Goal: Task Accomplishment & Management: Manage account settings

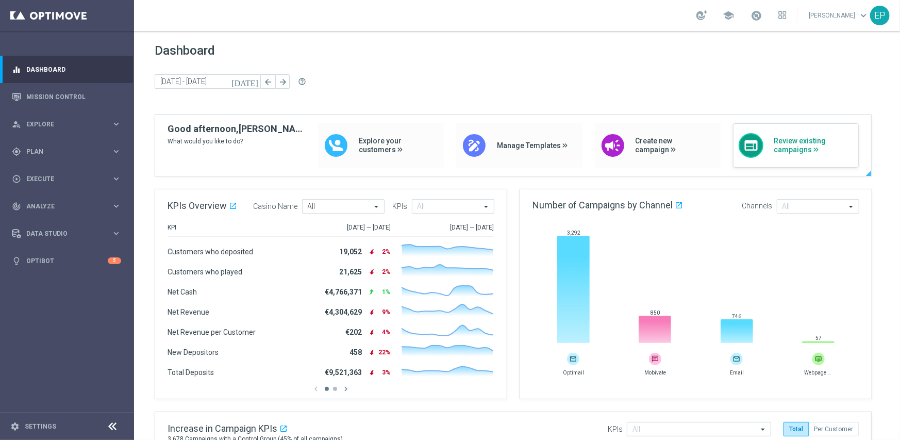
click at [793, 148] on span "Review existing campaigns" at bounding box center [813, 146] width 79 height 18
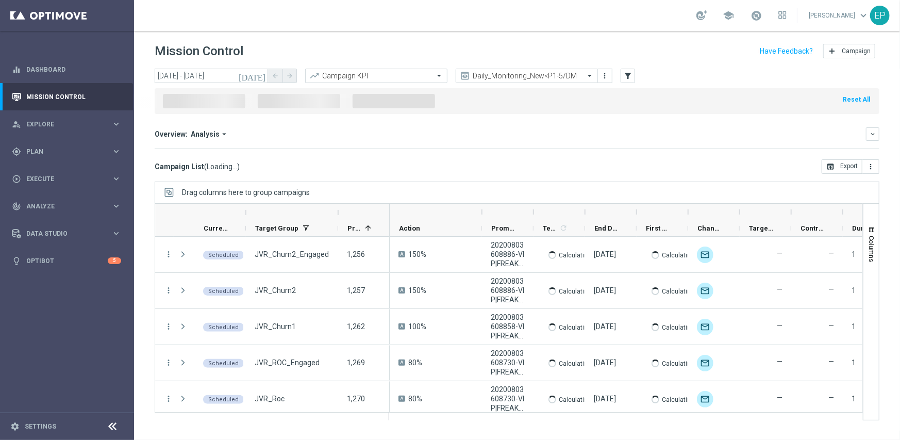
click at [110, 424] on icon at bounding box center [113, 426] width 12 height 12
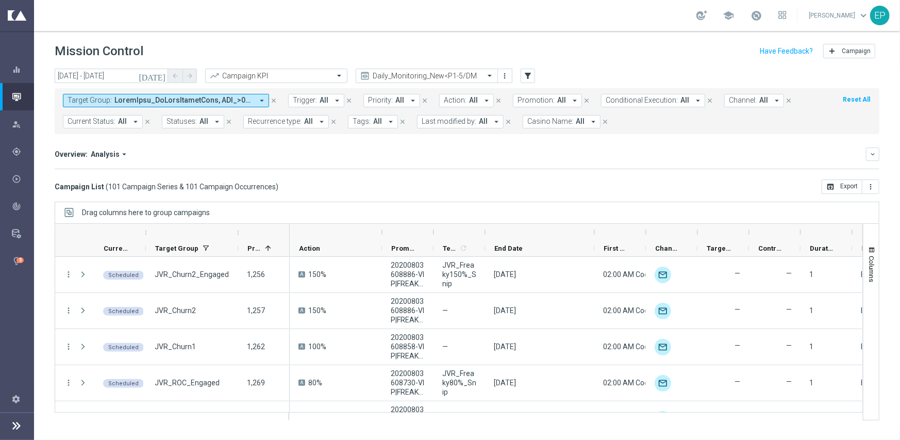
drag, startPoint x: 535, startPoint y: 228, endPoint x: 593, endPoint y: 224, distance: 57.9
click at [593, 224] on div at bounding box center [594, 232] width 4 height 16
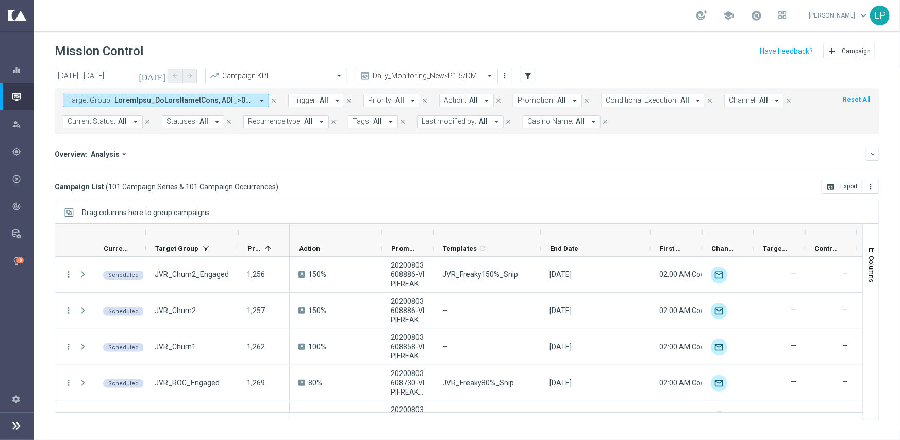
drag, startPoint x: 484, startPoint y: 229, endPoint x: 540, endPoint y: 229, distance: 55.7
click at [540, 229] on div at bounding box center [541, 232] width 4 height 16
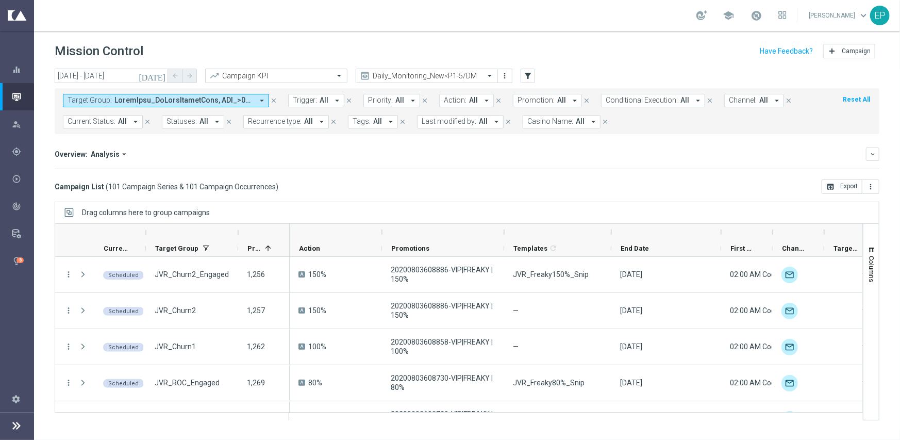
drag, startPoint x: 432, startPoint y: 233, endPoint x: 503, endPoint y: 230, distance: 70.7
click at [503, 230] on div at bounding box center [504, 232] width 4 height 16
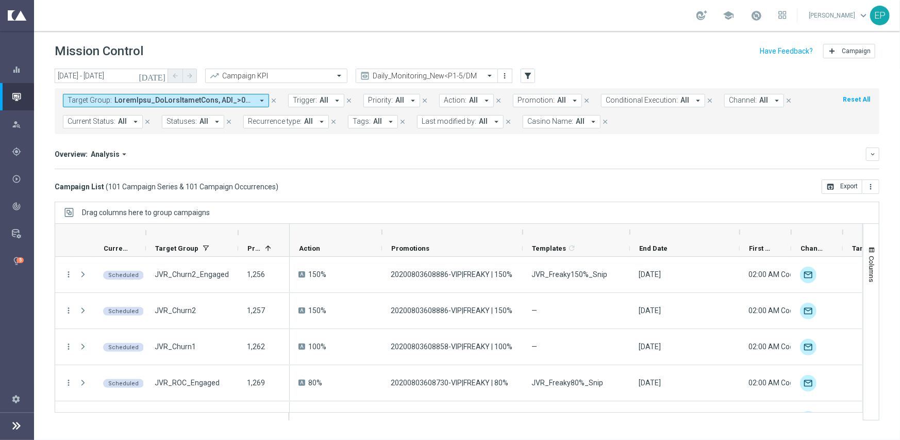
drag, startPoint x: 504, startPoint y: 230, endPoint x: 524, endPoint y: 231, distance: 19.6
click at [524, 231] on div at bounding box center [523, 232] width 4 height 16
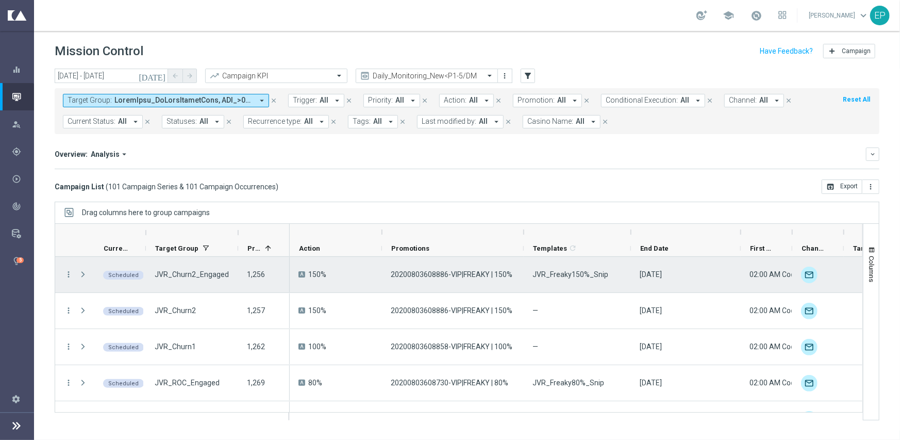
click at [570, 274] on span "JVR_Freaky150%_Snip" at bounding box center [571, 274] width 76 height 9
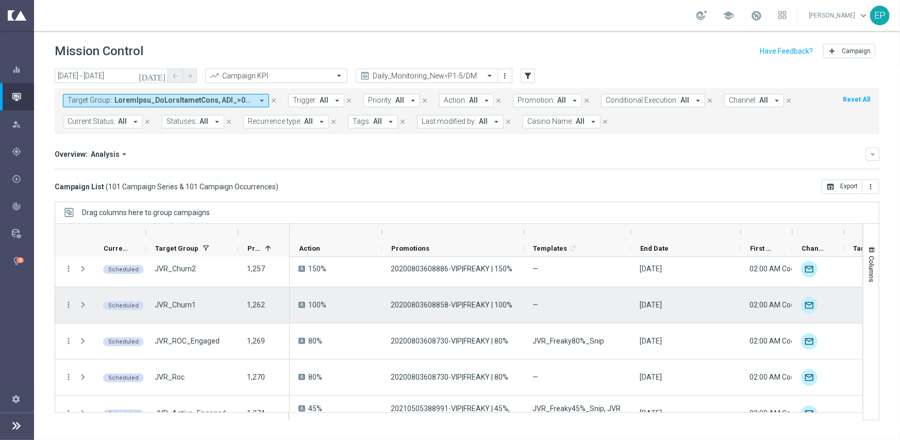
scroll to position [52, 0]
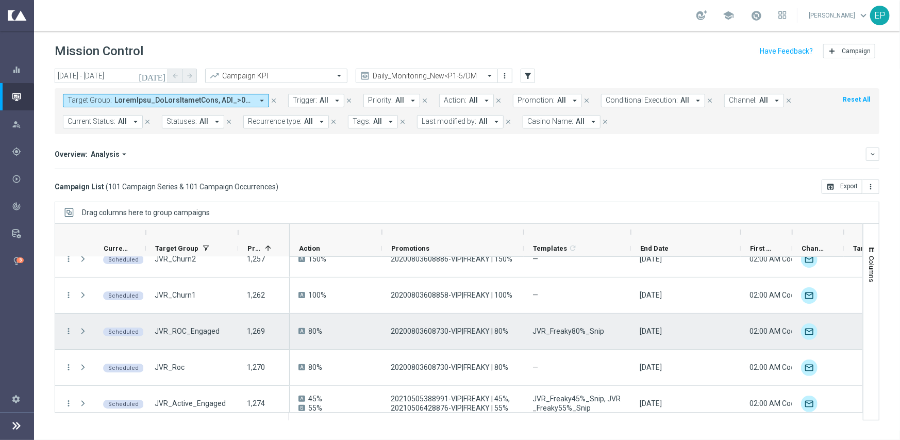
click at [572, 335] on span "JVR_Freaky80%_Snip" at bounding box center [569, 330] width 72 height 9
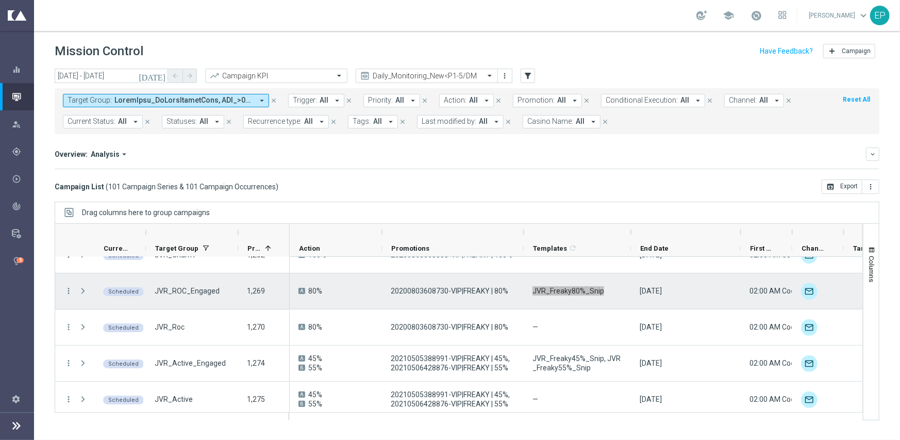
scroll to position [103, 0]
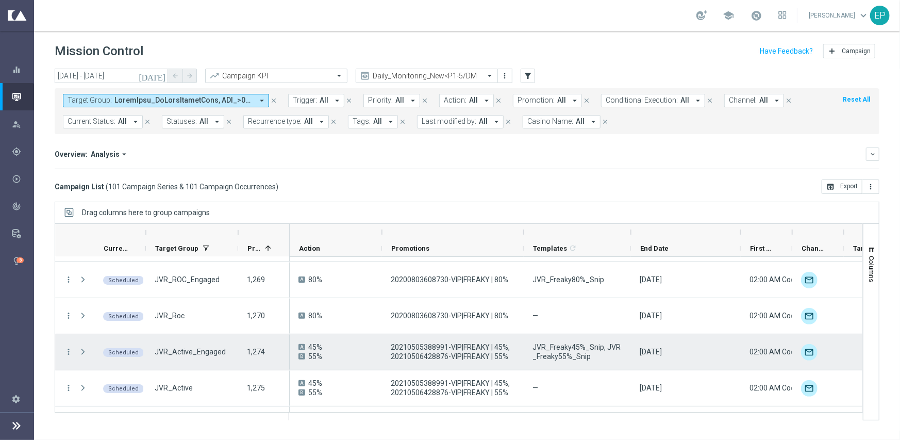
click at [573, 344] on span "JVR_Freaky45%_Snip, JVR_Freaky55%_Snip" at bounding box center [578, 351] width 90 height 19
click at [222, 354] on div "JVR_Active_Engaged" at bounding box center [192, 352] width 92 height 36
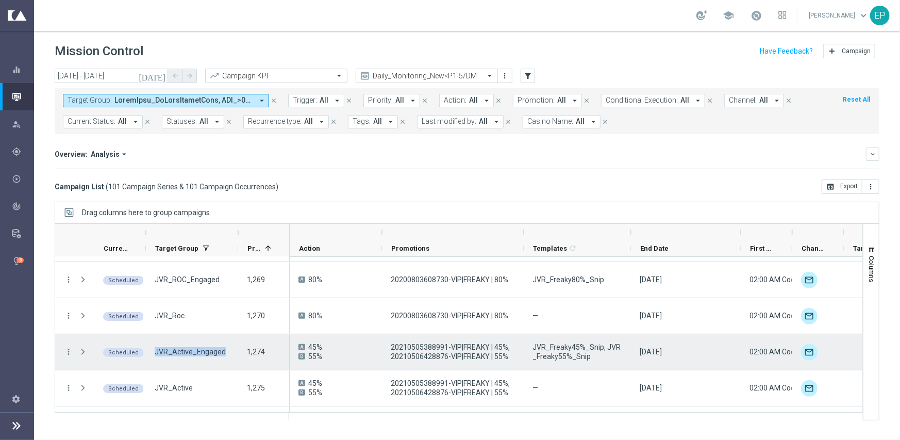
click at [222, 354] on div "JVR_Active_Engaged" at bounding box center [192, 352] width 92 height 36
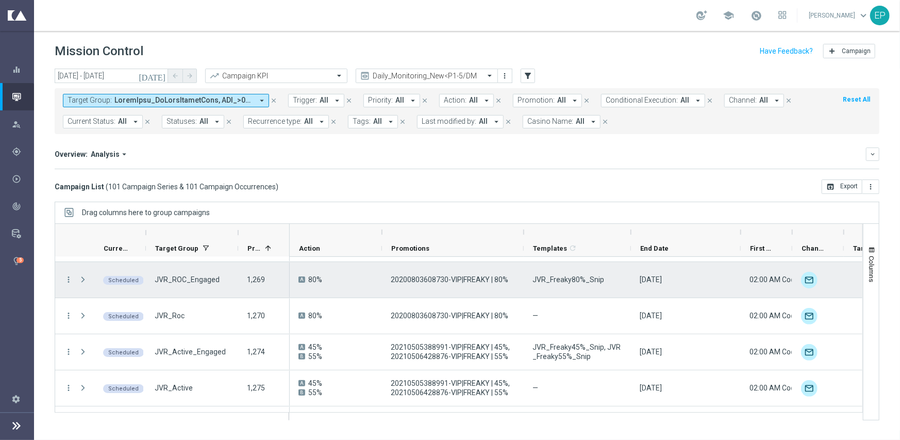
click at [207, 280] on span "JVR_ROC_Engaged" at bounding box center [187, 279] width 65 height 9
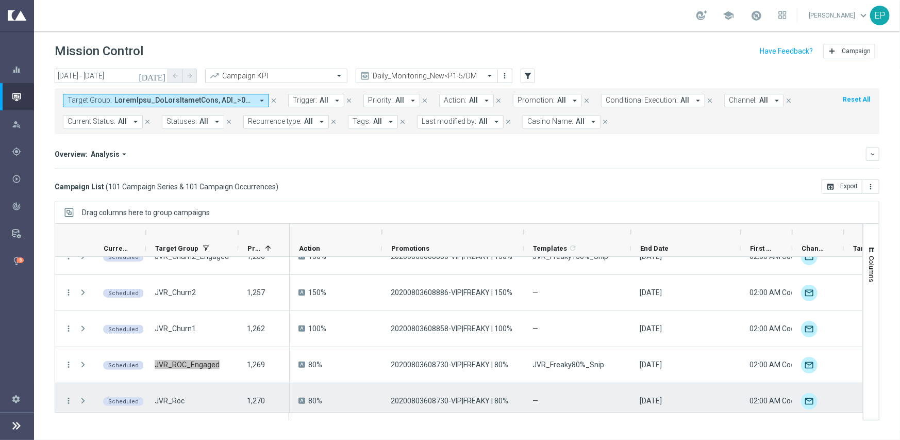
scroll to position [0, 0]
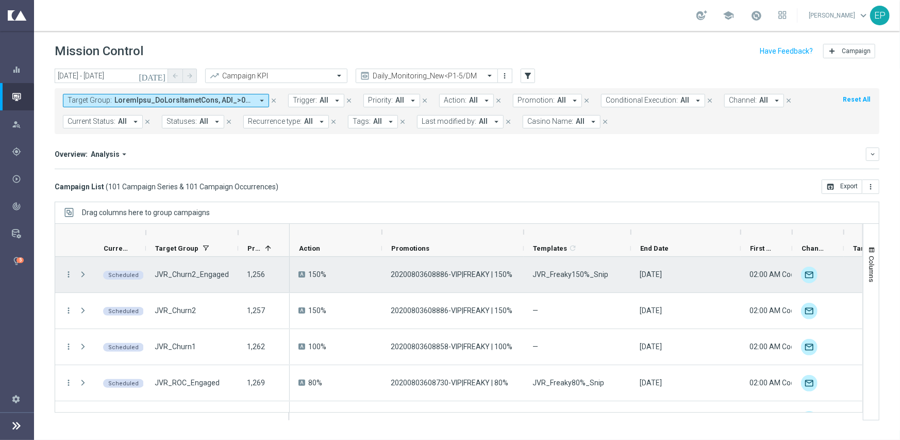
click at [204, 272] on span "JVR_Churn2_Engaged" at bounding box center [192, 274] width 74 height 9
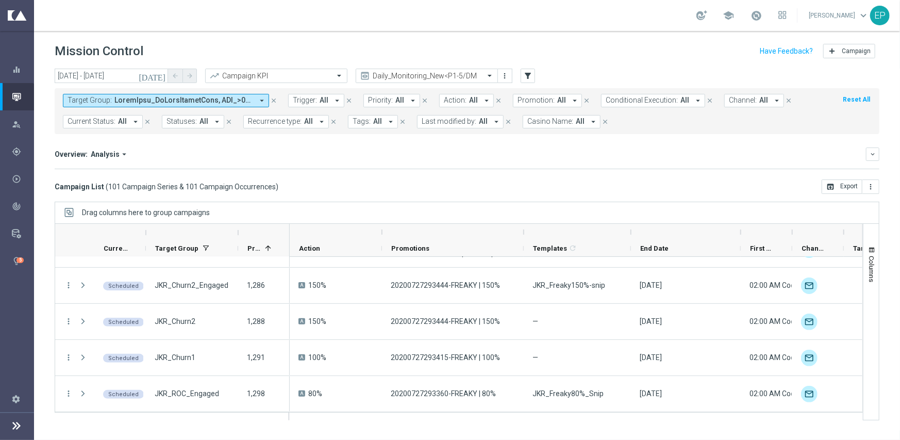
scroll to position [258, 0]
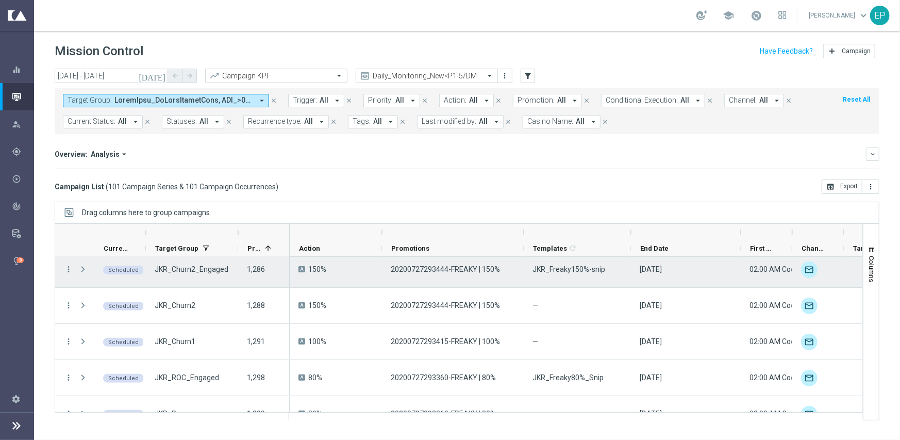
click at [561, 268] on span "JKR_Freaky150%-snip" at bounding box center [569, 268] width 73 height 9
click at [184, 266] on span "JKR_Churn2_Engaged" at bounding box center [192, 268] width 74 height 9
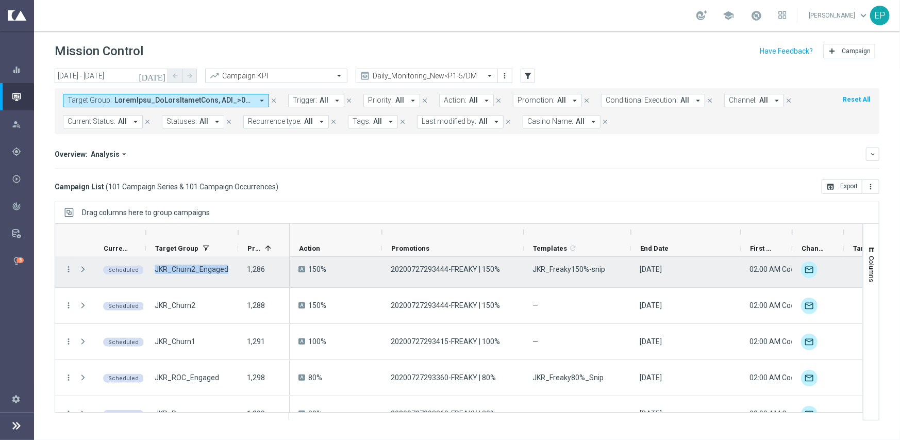
click at [184, 266] on span "JKR_Churn2_Engaged" at bounding box center [192, 268] width 74 height 9
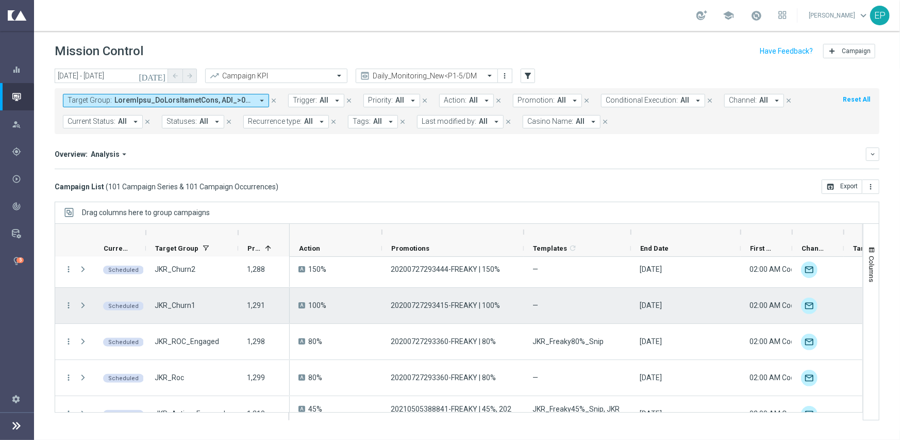
scroll to position [309, 0]
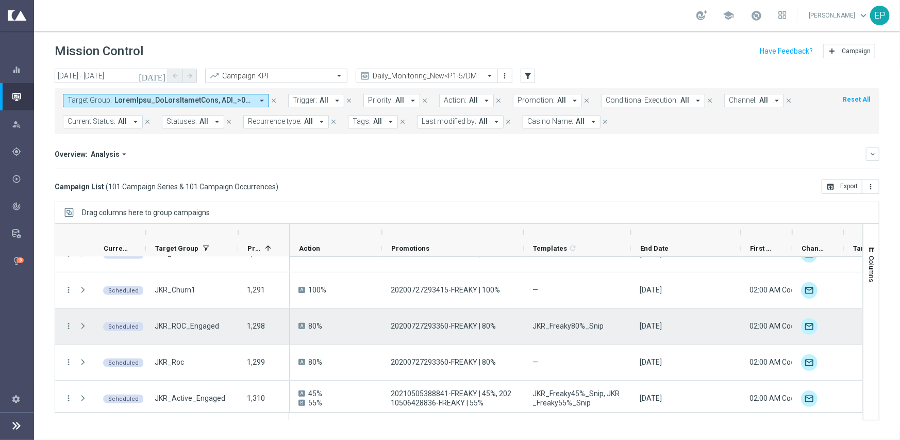
click at [555, 325] on span "JKR_Freaky80%_Snip" at bounding box center [568, 325] width 71 height 9
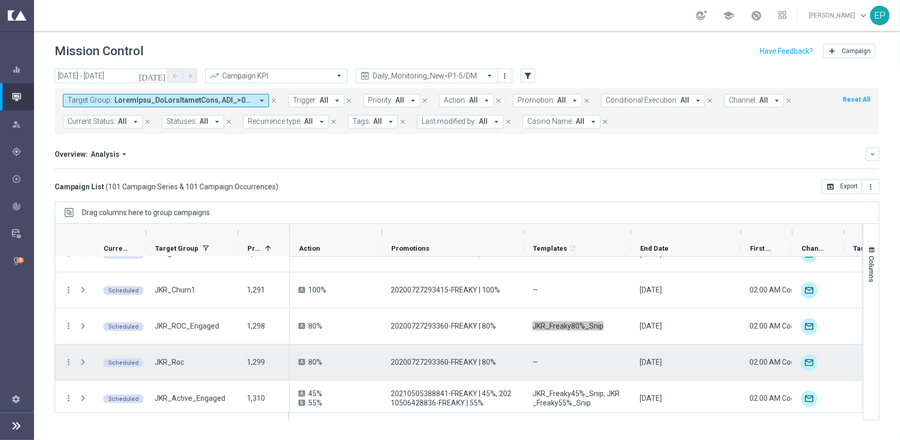
scroll to position [361, 0]
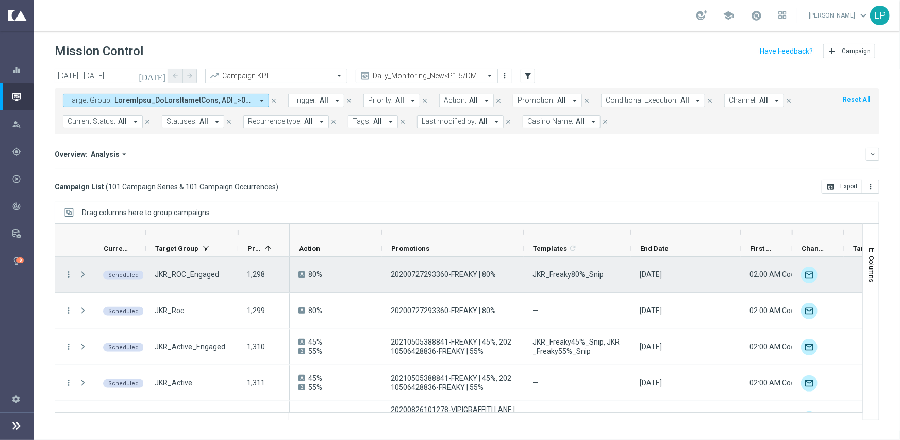
click at [188, 277] on span "JKR_ROC_Engaged" at bounding box center [187, 274] width 64 height 9
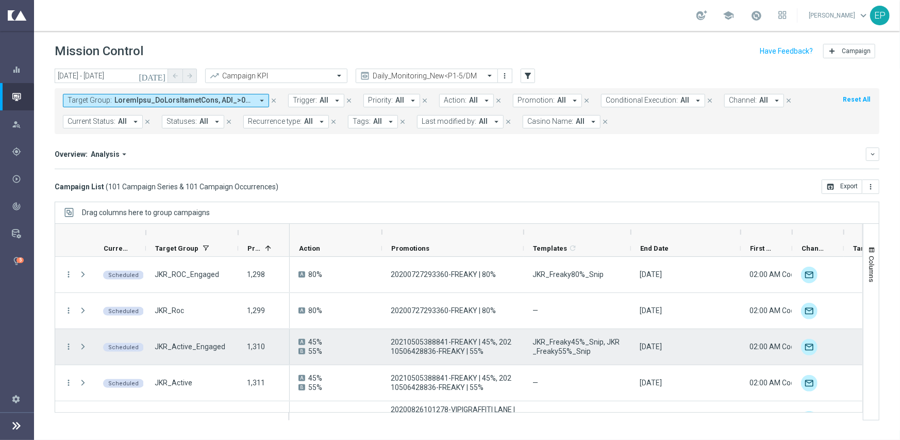
click at [195, 346] on span "JKR_Active_Engaged" at bounding box center [190, 346] width 71 height 9
click at [565, 342] on span "JKR_Freaky45%_Snip, JKR_Freaky55%_Snip" at bounding box center [578, 346] width 90 height 19
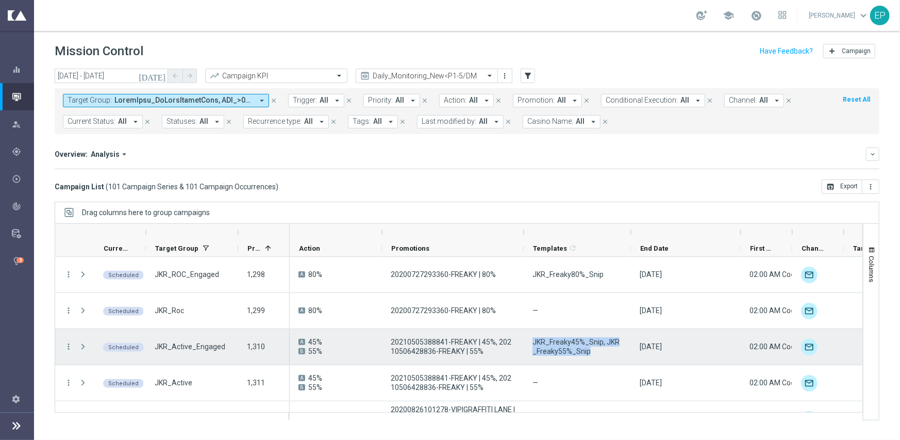
click at [565, 342] on span "JKR_Freaky45%_Snip, JKR_Freaky55%_Snip" at bounding box center [578, 346] width 90 height 19
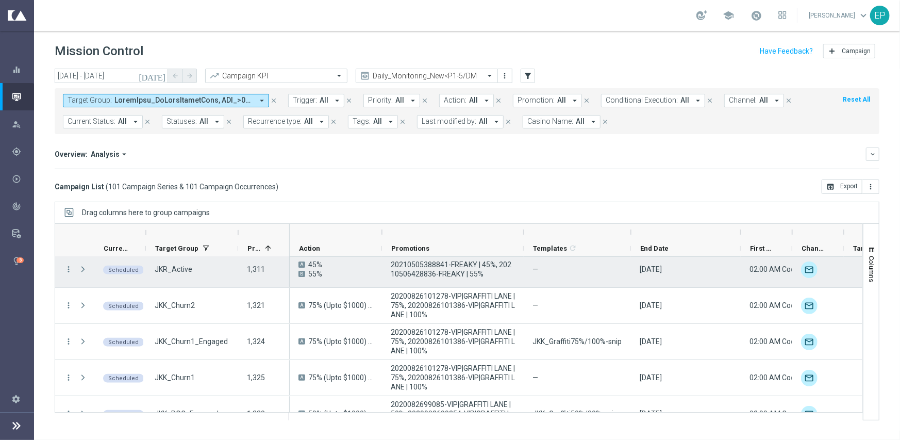
scroll to position [464, 0]
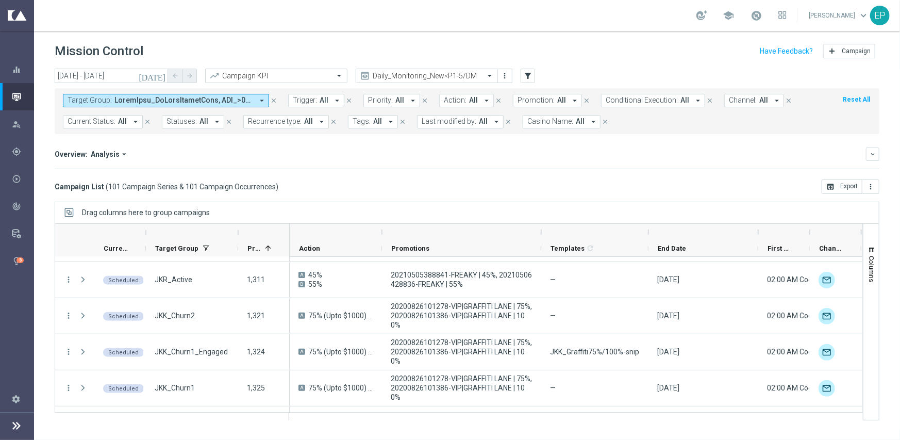
drag, startPoint x: 524, startPoint y: 233, endPoint x: 542, endPoint y: 228, distance: 18.3
click at [542, 228] on div at bounding box center [541, 232] width 4 height 16
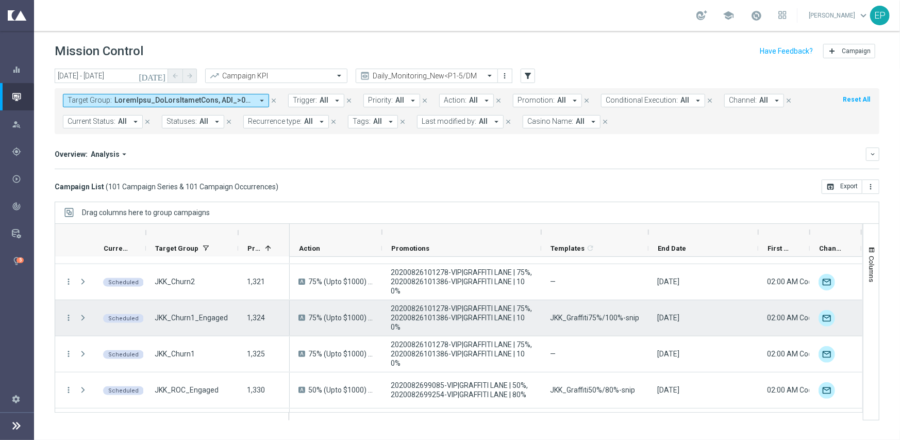
scroll to position [516, 0]
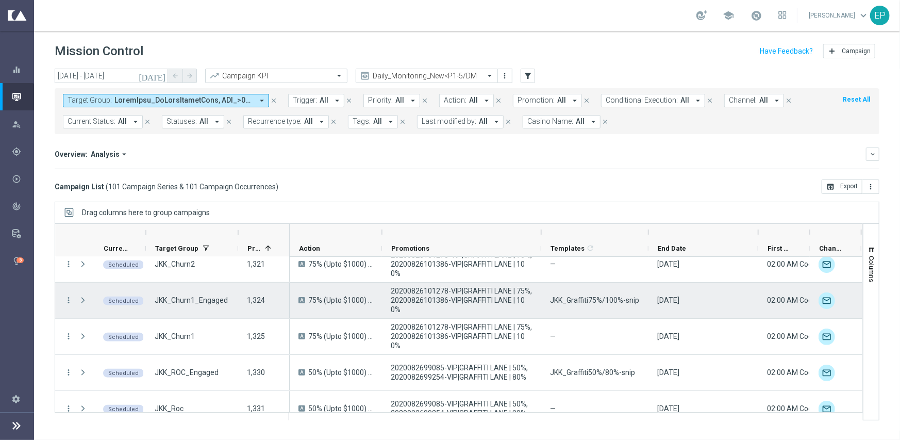
click at [596, 300] on span "JKK_Graffiti75%/100%-snip" at bounding box center [594, 299] width 89 height 9
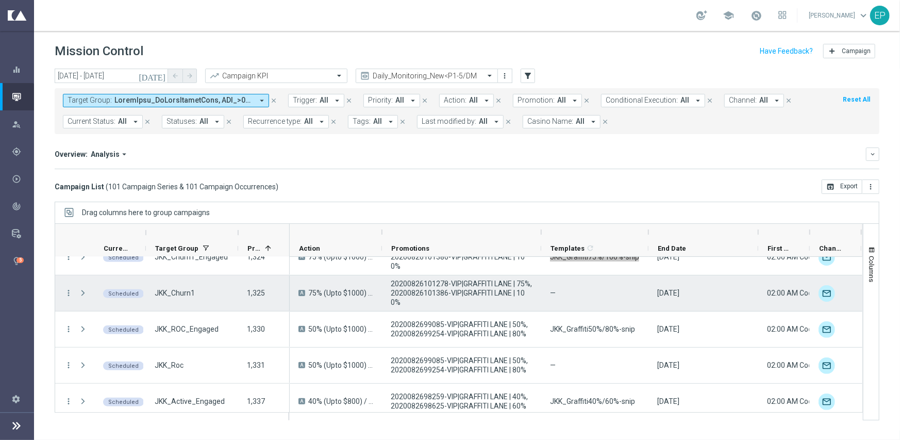
scroll to position [567, 0]
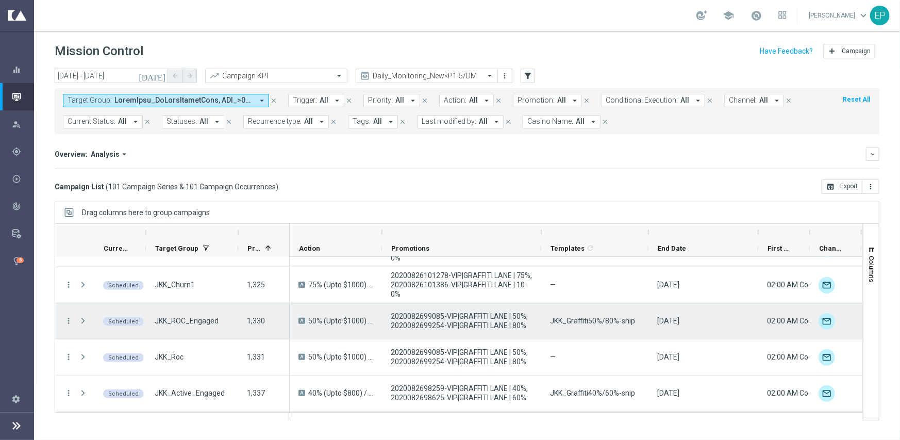
click at [592, 320] on span "JKK_Graffiti50%/80%-snip" at bounding box center [592, 320] width 85 height 9
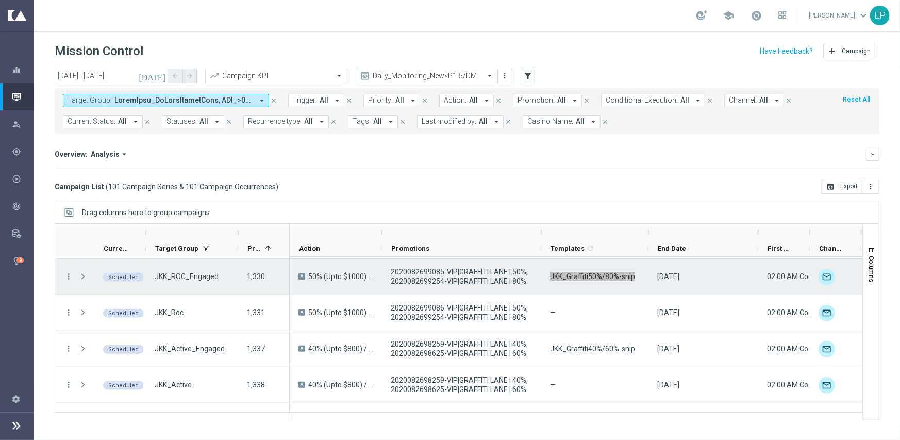
scroll to position [619, 0]
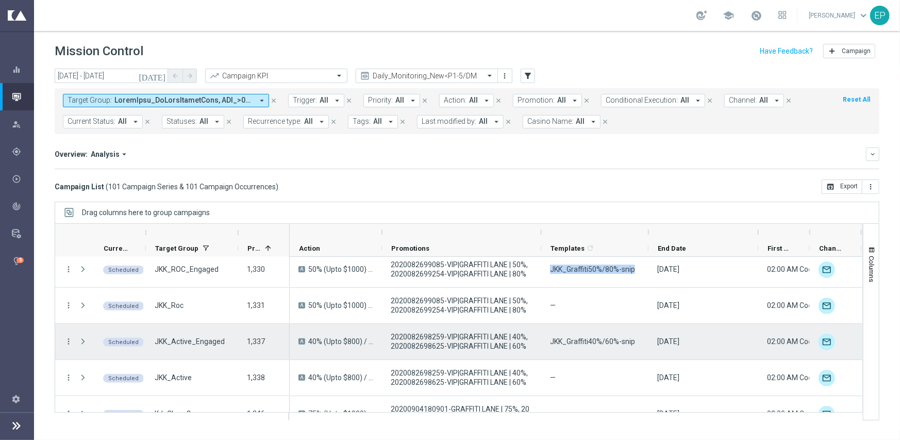
click at [581, 343] on span "JKK_Graffiti40%/60%-snip" at bounding box center [592, 341] width 85 height 9
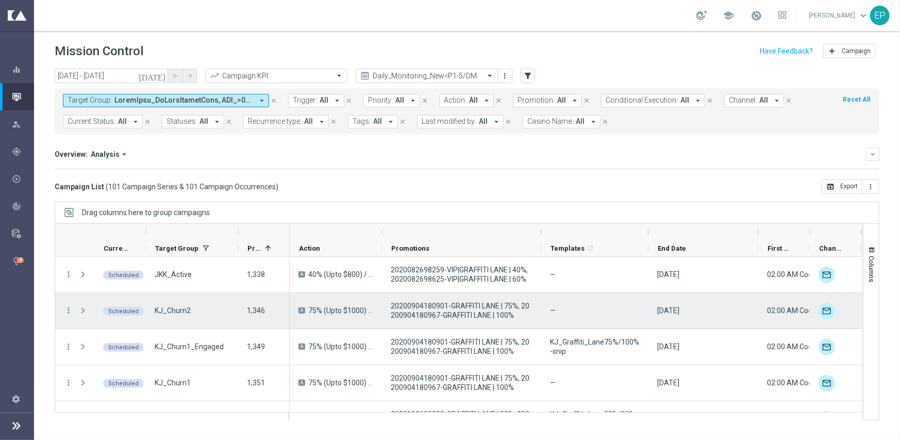
scroll to position [773, 0]
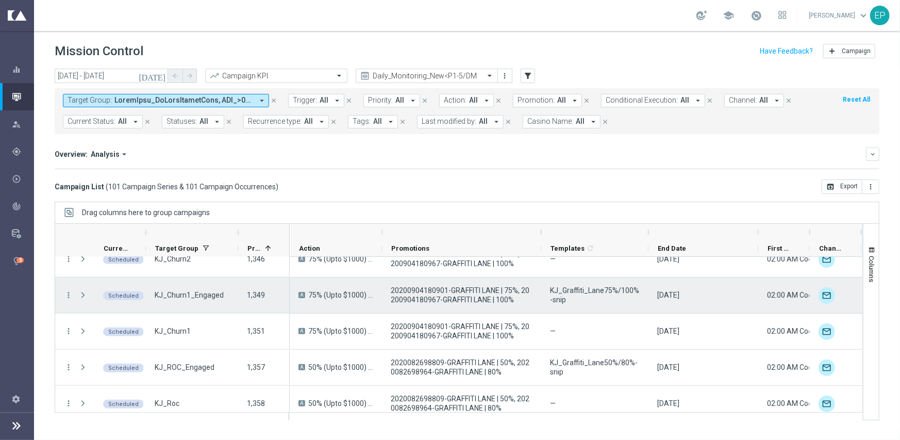
click at [573, 288] on span "KJ_Graffiti_Lane75%/100%-snip" at bounding box center [595, 295] width 90 height 19
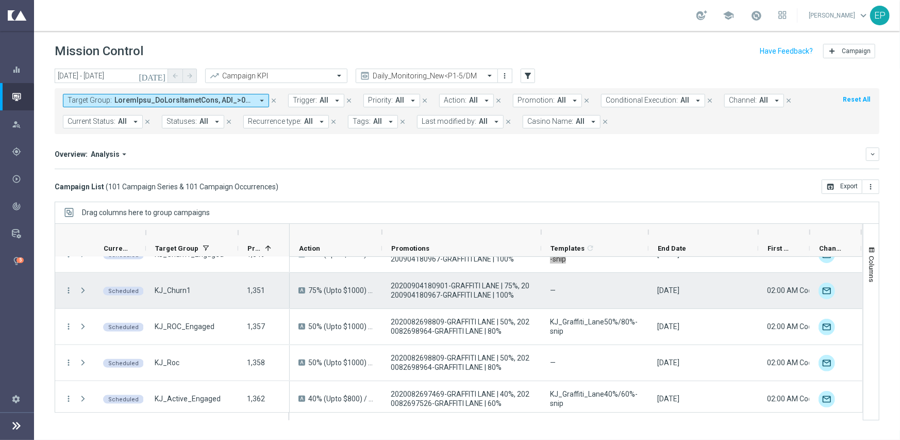
scroll to position [825, 0]
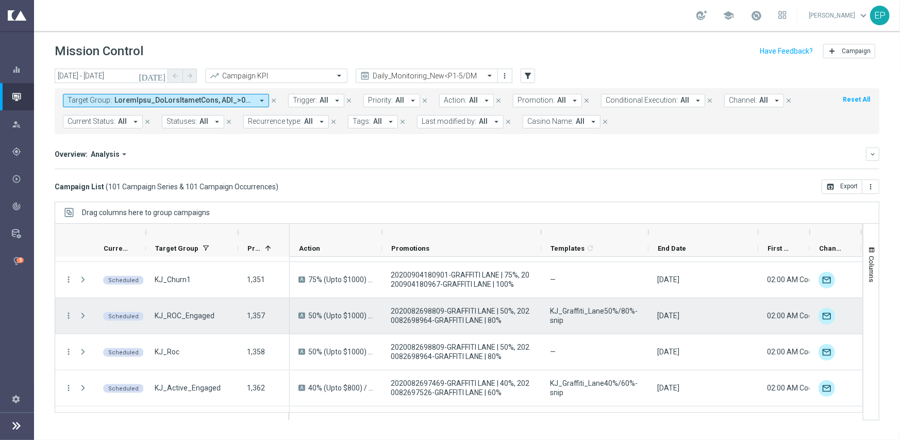
click at [564, 315] on span "KJ_Graffiti_Lane50%/80%-snip" at bounding box center [595, 315] width 90 height 19
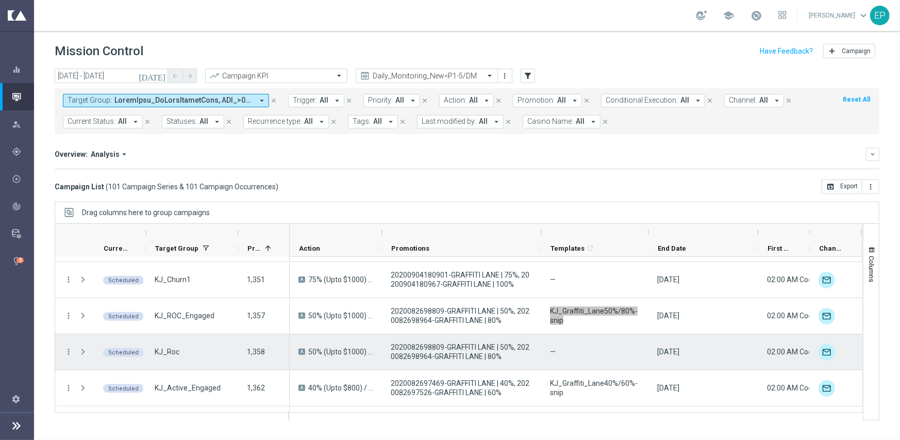
scroll to position [876, 0]
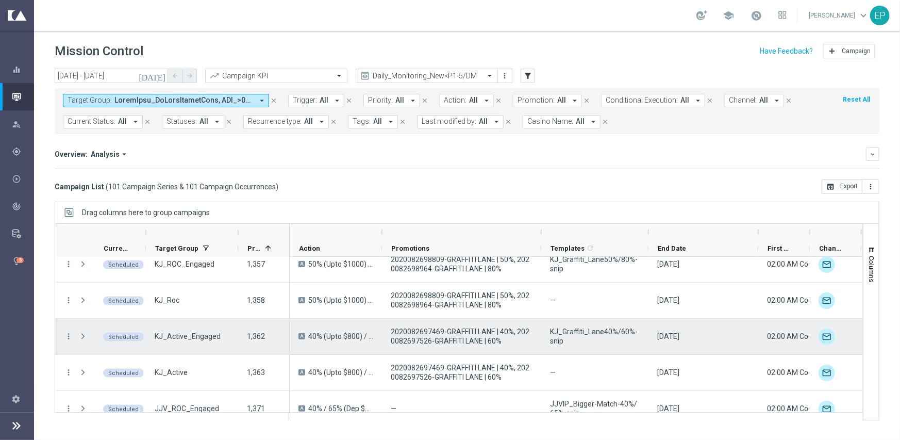
click at [602, 333] on span "KJ_Graffiti_Lane40%/60%-snip" at bounding box center [595, 336] width 90 height 19
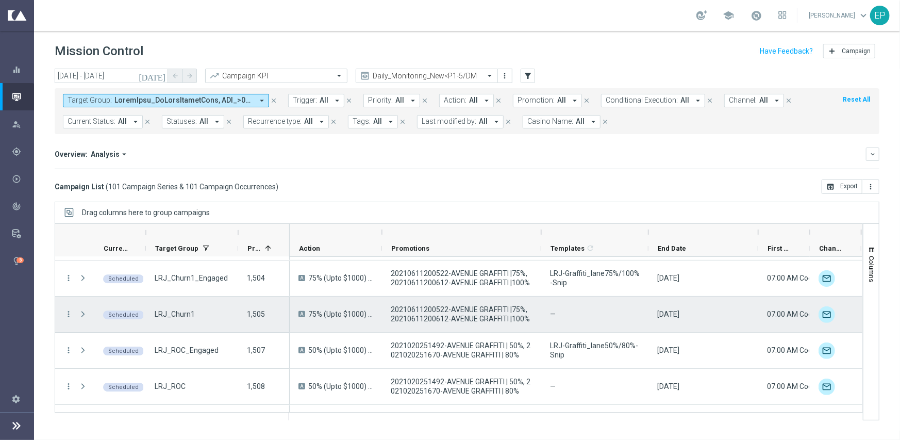
scroll to position [2165, 0]
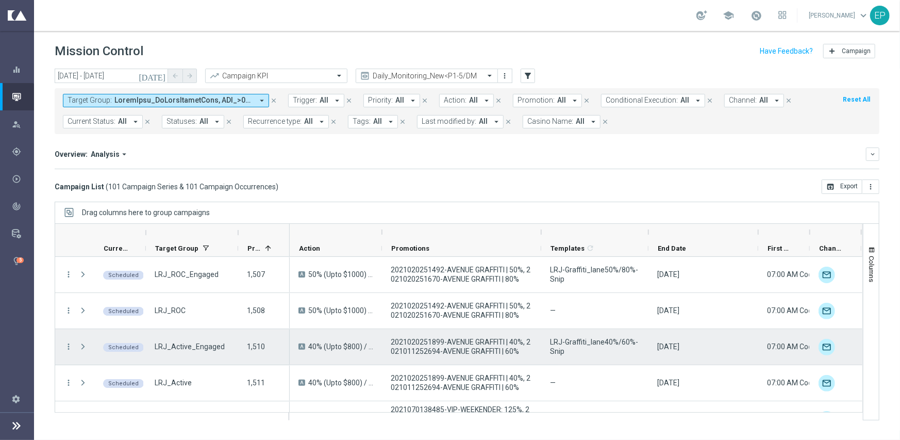
click at [590, 342] on span "LRJ-Graffiti_lane40%/60%-Snip" at bounding box center [595, 346] width 90 height 19
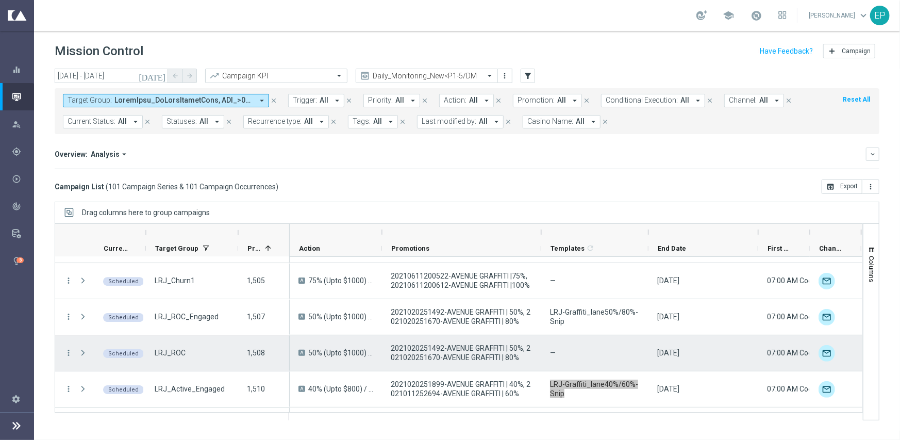
scroll to position [2114, 0]
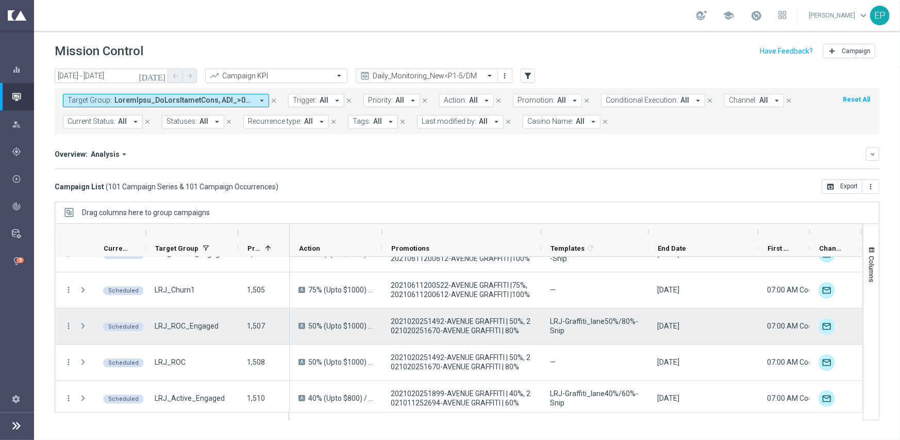
click at [593, 321] on span "LRJ-Graffiti_lane50%/80%-Snip" at bounding box center [595, 326] width 90 height 19
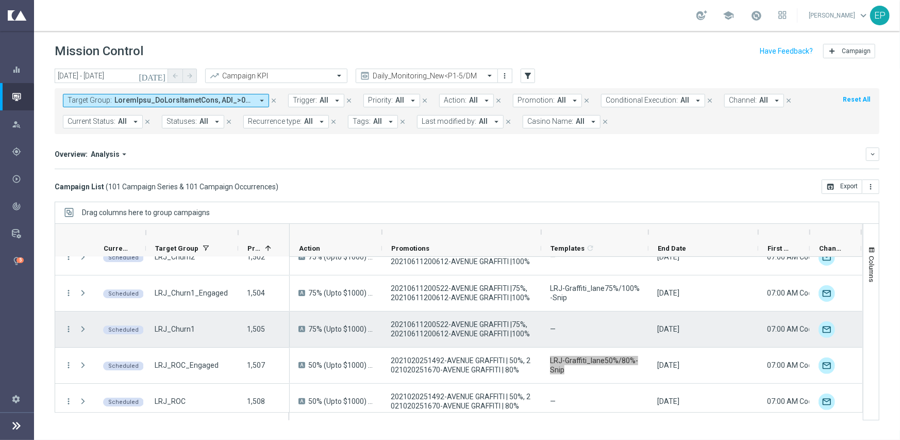
scroll to position [2062, 0]
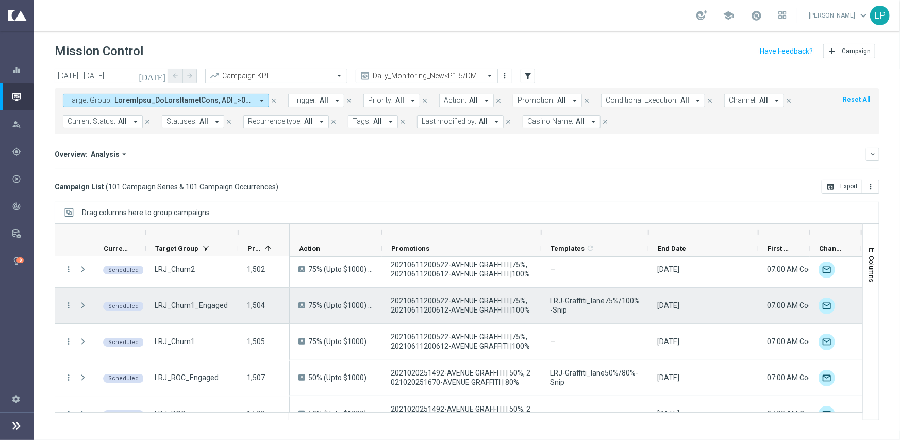
click at [589, 304] on span "LRJ-Graffiti_lane75%/100%-Snip" at bounding box center [595, 305] width 90 height 19
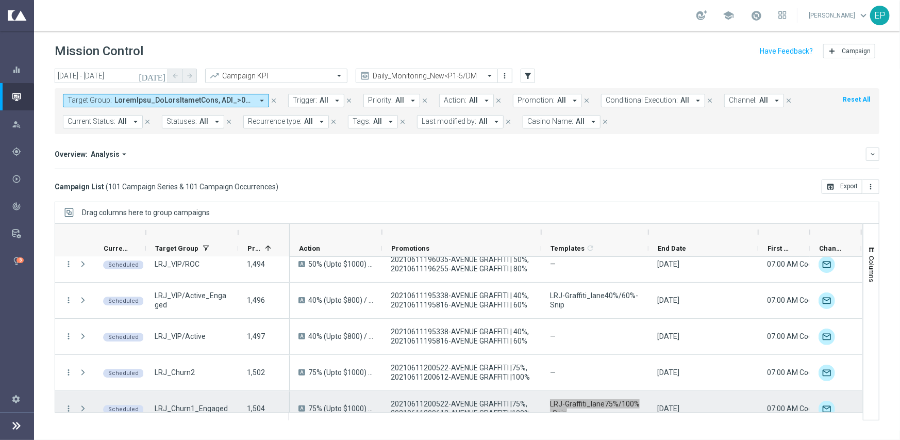
scroll to position [1908, 0]
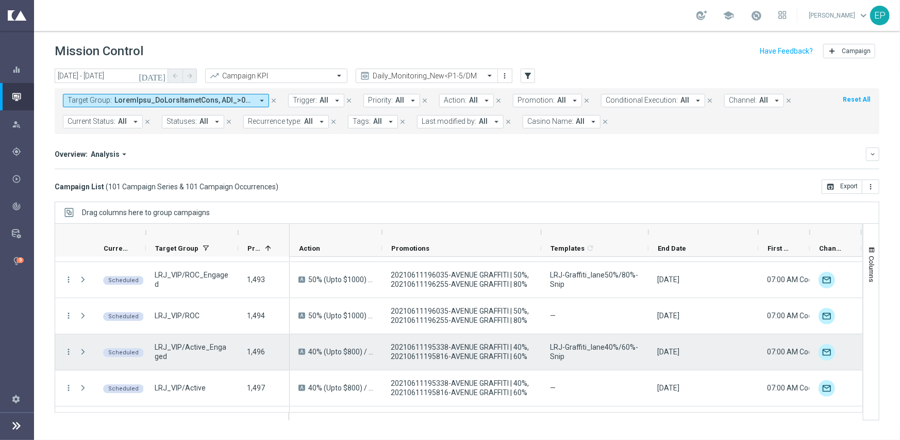
click at [581, 347] on span "LRJ-Graffiti_lane40%/60%-Snip" at bounding box center [595, 351] width 90 height 19
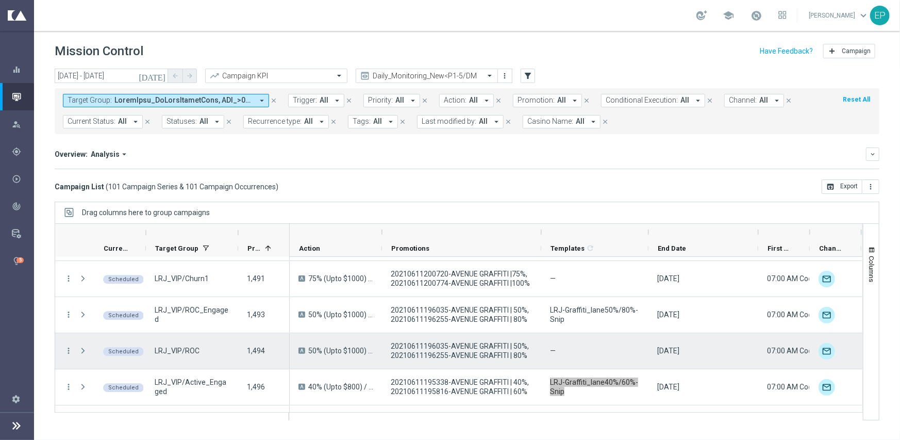
scroll to position [1856, 0]
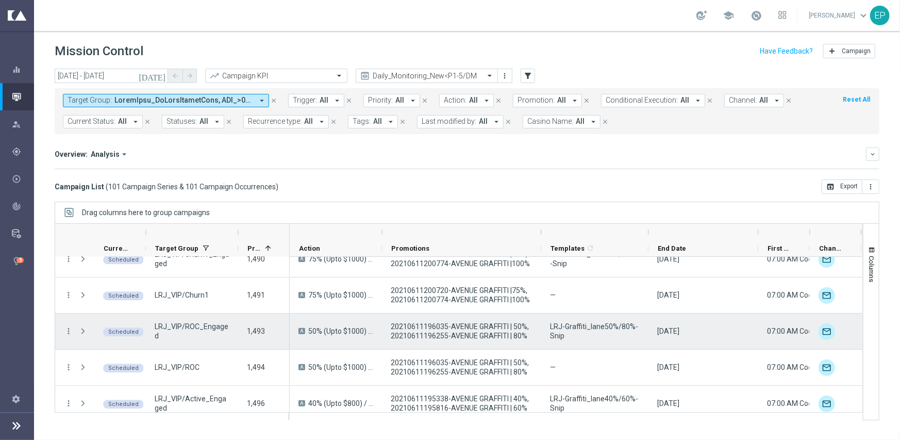
click at [606, 328] on span "LRJ-Graffiti_lane50%/80%-Snip" at bounding box center [595, 331] width 90 height 19
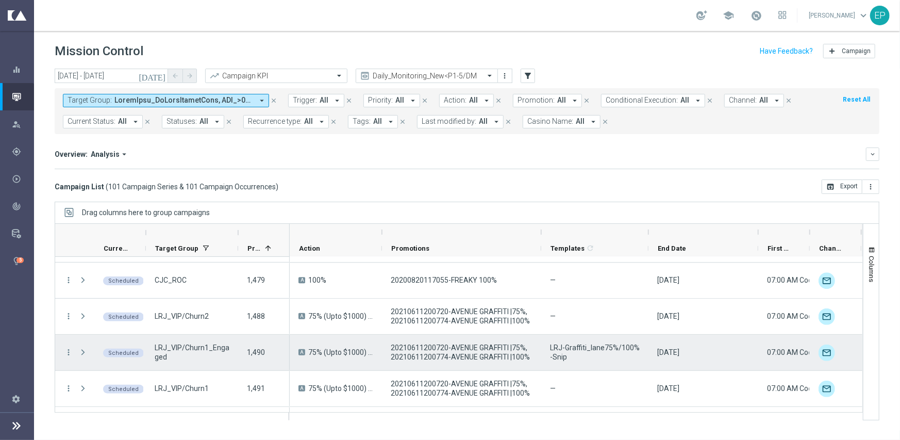
scroll to position [1753, 0]
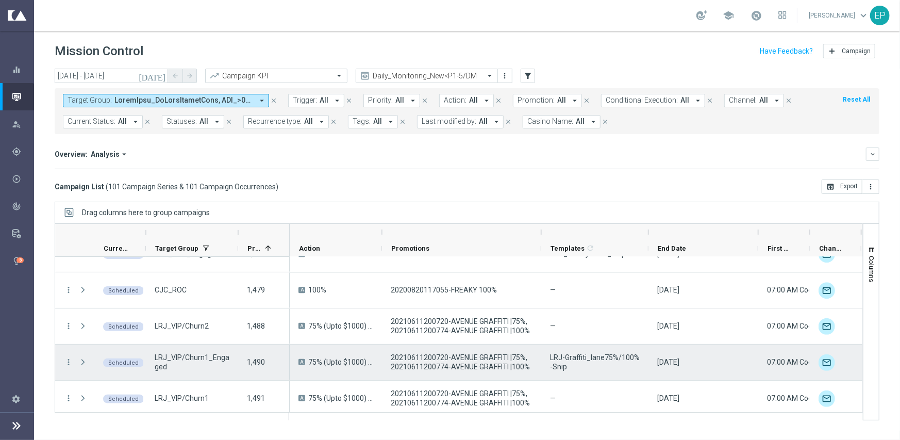
click at [604, 357] on span "LRJ-Graffiti_lane75%/100%-Snip" at bounding box center [595, 362] width 90 height 19
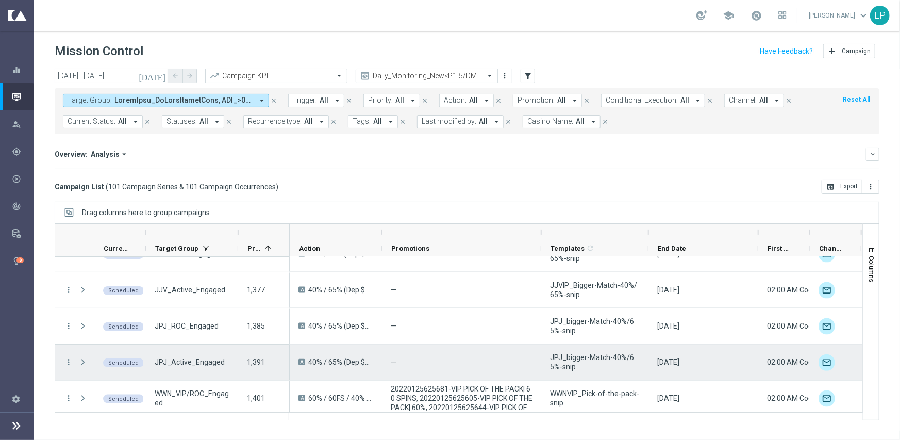
scroll to position [980, 0]
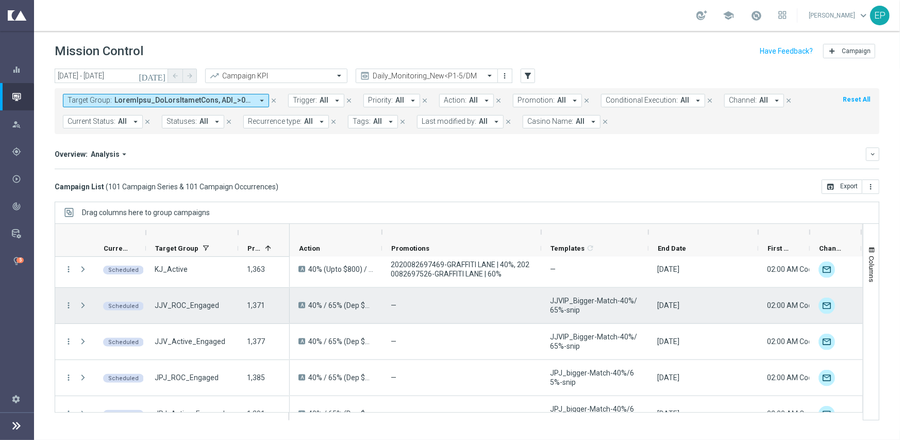
click at [593, 299] on span "JJVIP_Bigger-Match-40%/65%-snip" at bounding box center [595, 305] width 90 height 19
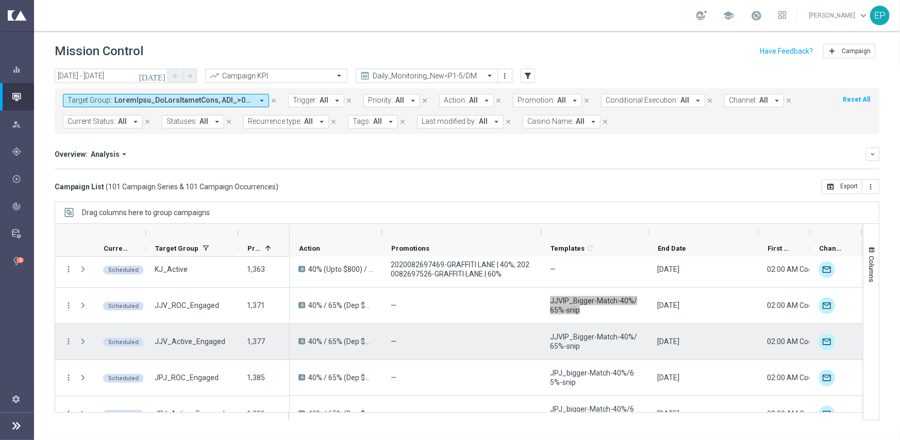
scroll to position [1031, 0]
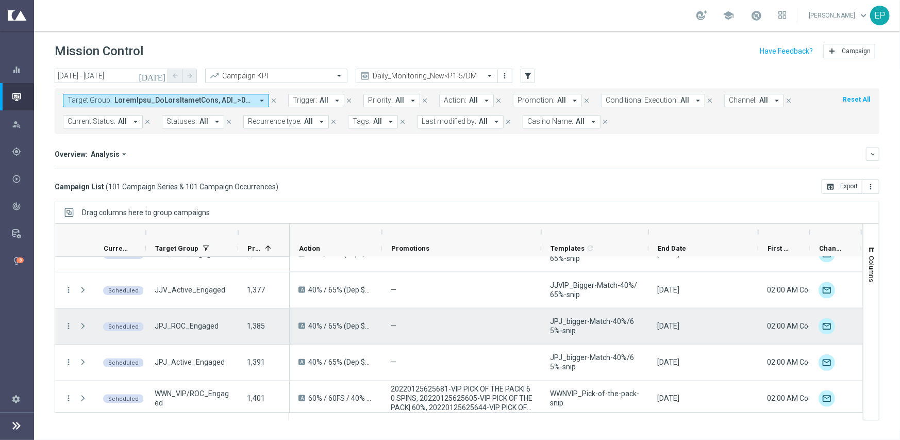
click at [577, 320] on span "JPJ_bigger-Match-40%/65%-snip" at bounding box center [595, 326] width 90 height 19
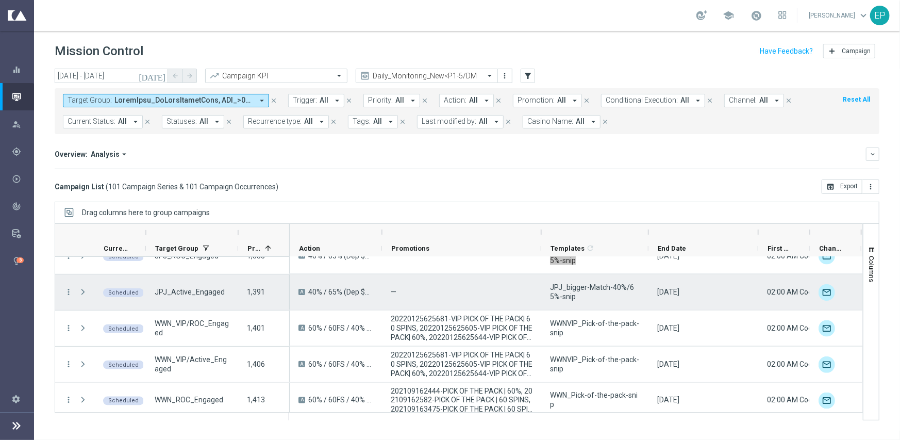
scroll to position [1134, 0]
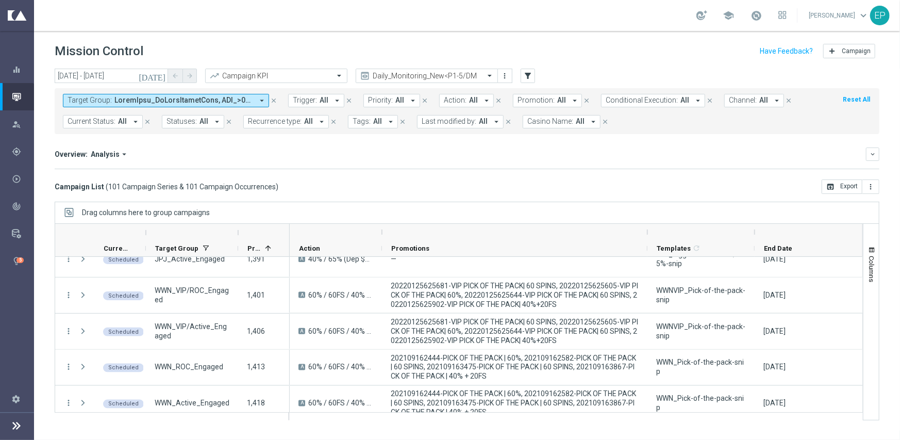
drag, startPoint x: 540, startPoint y: 231, endPoint x: 647, endPoint y: 235, distance: 106.3
click at [647, 235] on div at bounding box center [647, 232] width 4 height 16
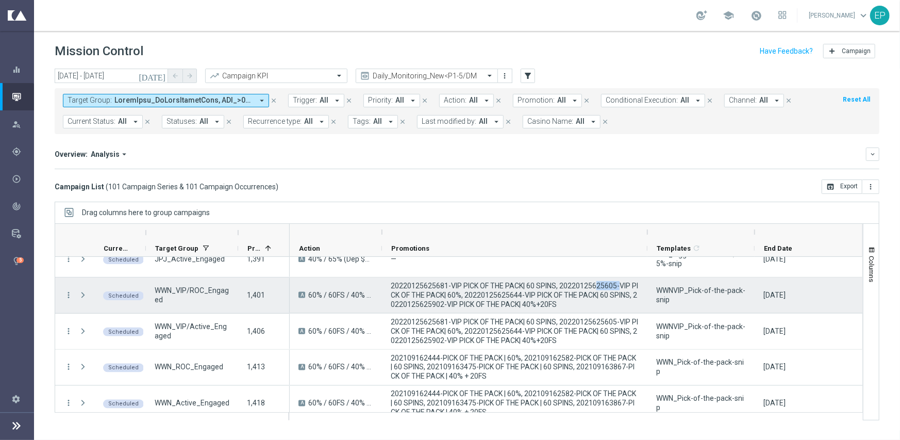
drag, startPoint x: 598, startPoint y: 285, endPoint x: 619, endPoint y: 287, distance: 21.2
click at [619, 287] on span "20220125625681-VIP PICK OF THE PACK| 60 SPINS, 20220125625605-VIP PICK OF THE P…" at bounding box center [515, 295] width 248 height 28
drag, startPoint x: 504, startPoint y: 296, endPoint x: 537, endPoint y: 295, distance: 32.5
click at [537, 295] on span "20220125625681-VIP PICK OF THE PACK| 60 SPINS, 20220125625605-VIP PICK OF THE P…" at bounding box center [515, 295] width 248 height 28
drag, startPoint x: 433, startPoint y: 289, endPoint x: 452, endPoint y: 288, distance: 19.1
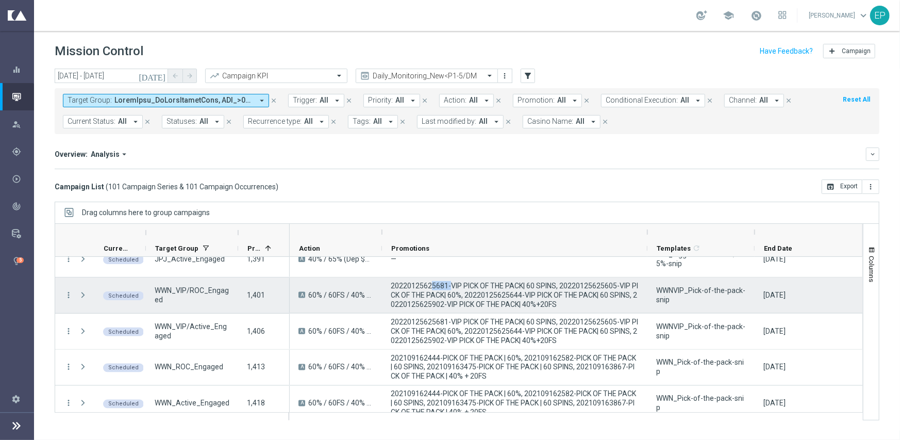
click at [452, 288] on span "20220125625681-VIP PICK OF THE PACK| 60 SPINS, 20220125625605-VIP PICK OF THE P…" at bounding box center [515, 295] width 248 height 28
drag, startPoint x: 432, startPoint y: 306, endPoint x: 445, endPoint y: 304, distance: 14.0
click at [445, 304] on span "20220125625681-VIP PICK OF THE PACK| 60 SPINS, 20220125625605-VIP PICK OF THE P…" at bounding box center [515, 295] width 248 height 28
click at [673, 296] on span "WWNVIP_Pick-of-the-pack-snip" at bounding box center [701, 295] width 90 height 19
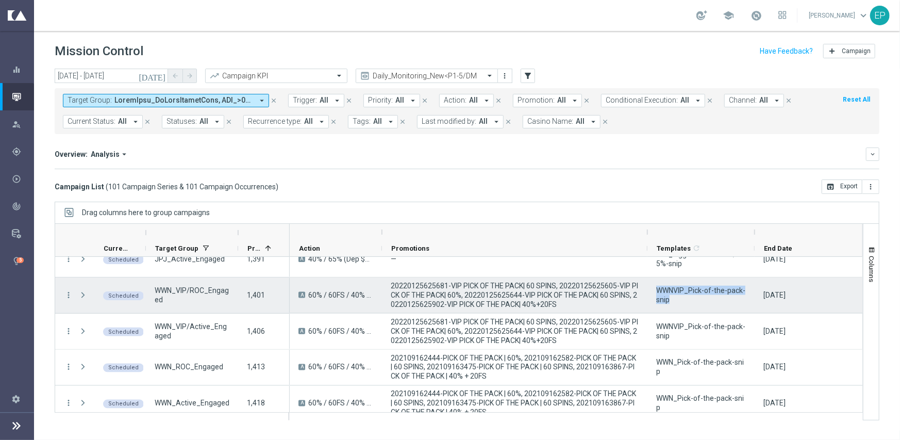
click at [673, 296] on span "WWNVIP_Pick-of-the-pack-snip" at bounding box center [701, 295] width 90 height 19
click at [67, 295] on icon "more_vert" at bounding box center [68, 294] width 9 height 9
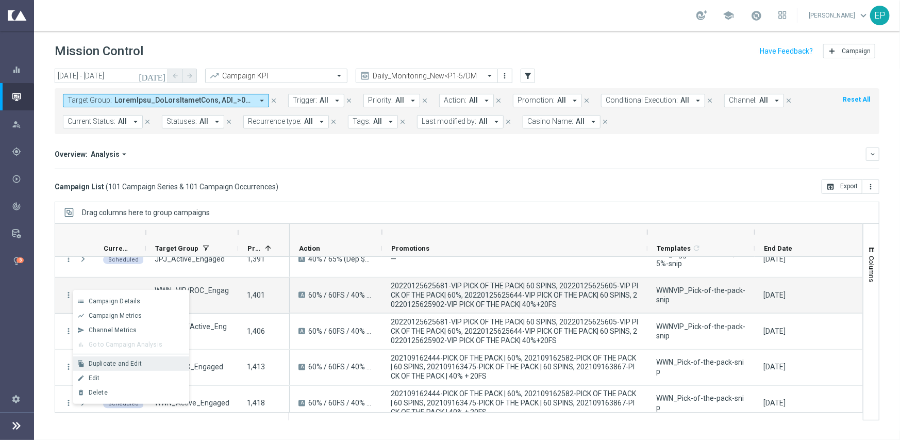
click at [149, 361] on div "Duplicate and Edit" at bounding box center [137, 363] width 96 height 7
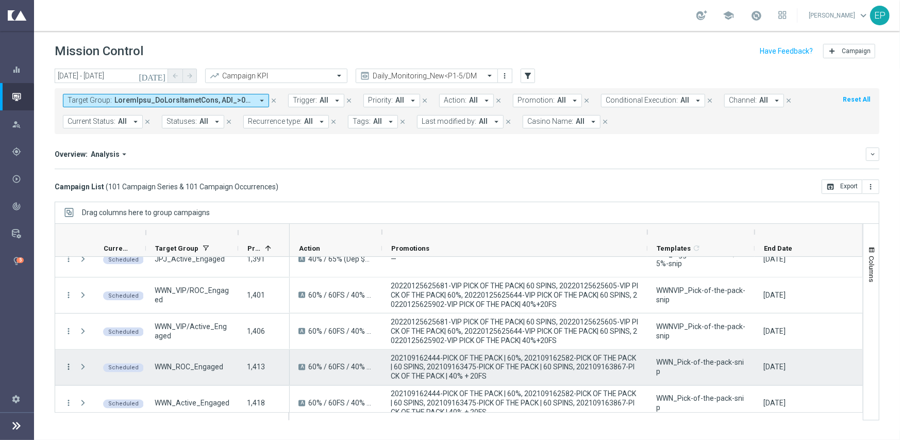
click at [68, 369] on icon "more_vert" at bounding box center [68, 366] width 9 height 9
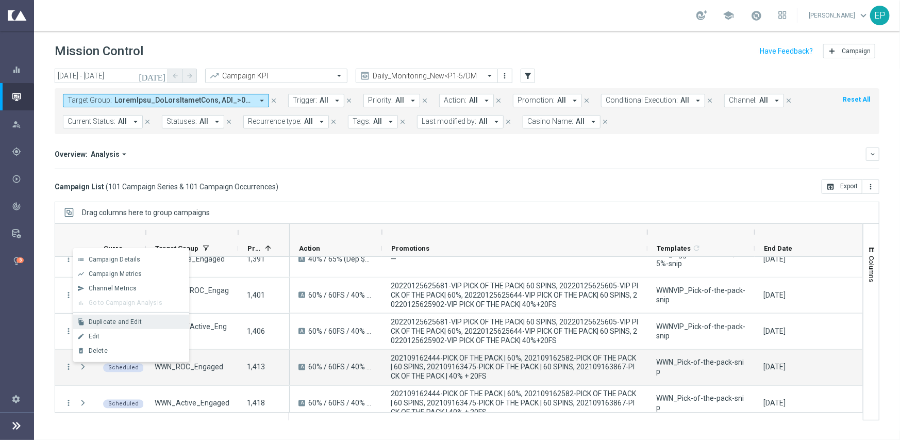
click at [105, 322] on span "Duplicate and Edit" at bounding box center [115, 321] width 53 height 7
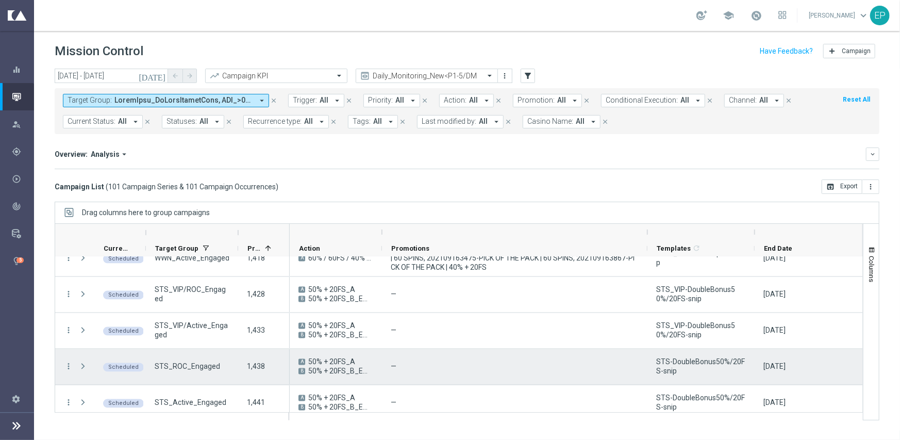
scroll to position [1289, 0]
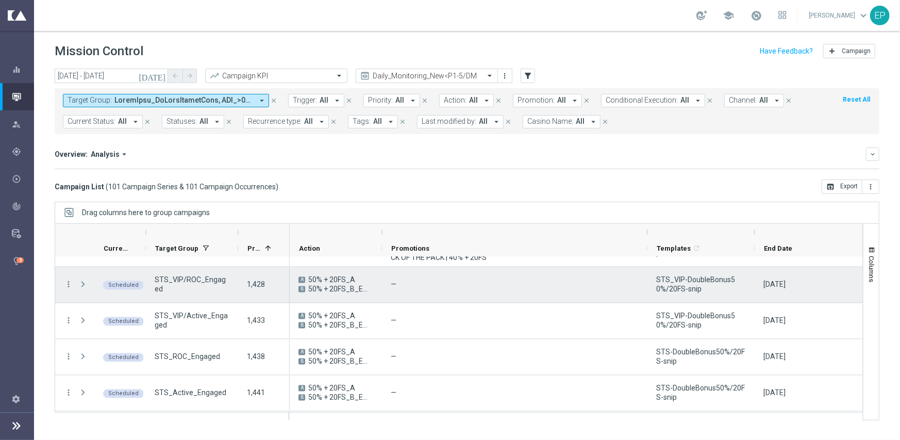
click at [672, 289] on span "STS_VIP-DoubleBonus50%/20FS-snip" at bounding box center [701, 284] width 90 height 19
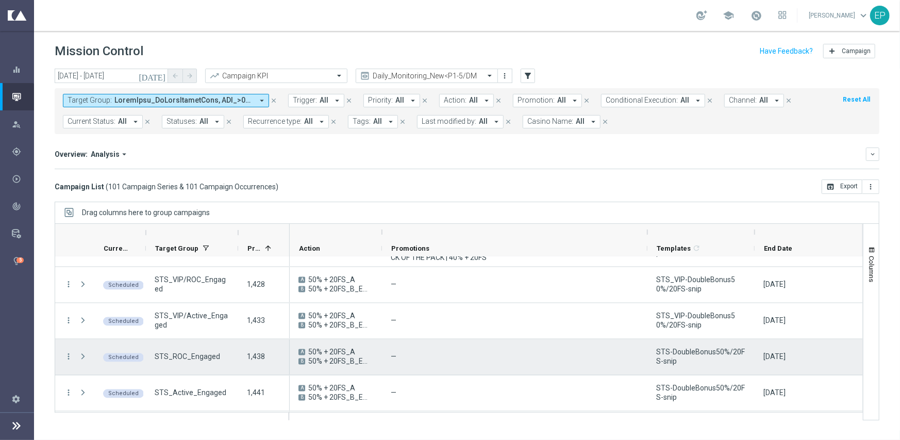
click at [660, 342] on div "STS-DoubleBonus50%/20FS-snip" at bounding box center [701, 357] width 107 height 36
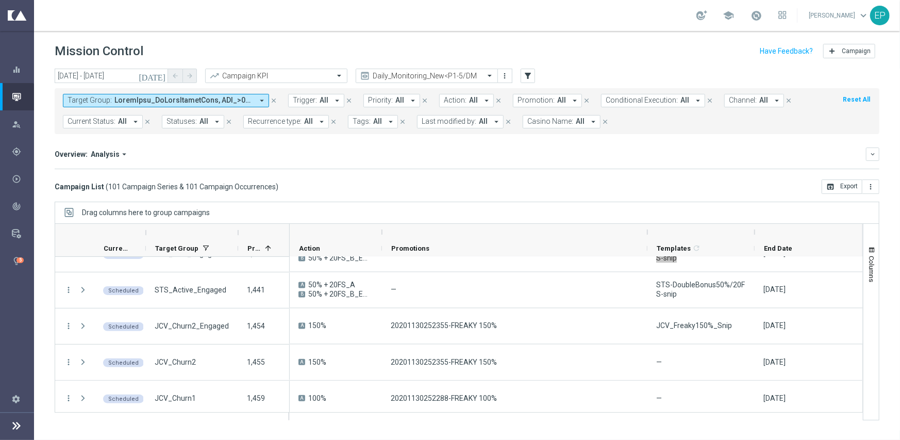
scroll to position [1444, 0]
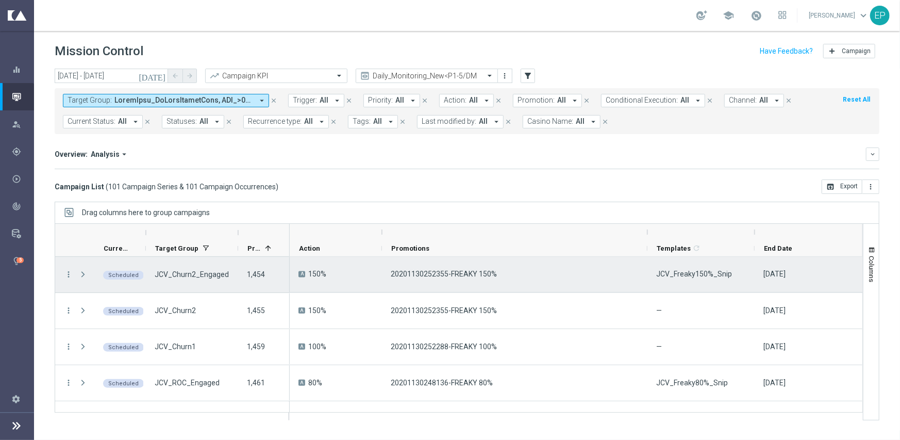
click at [688, 279] on div "JCV_Freaky150%_Snip" at bounding box center [701, 275] width 107 height 36
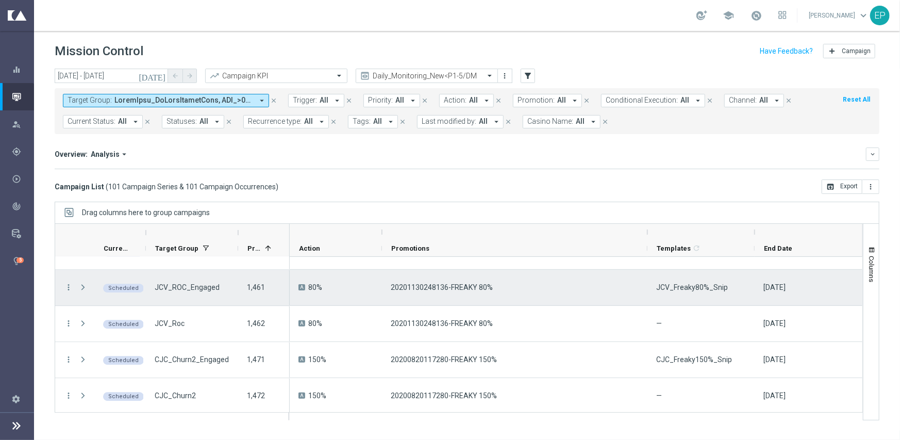
scroll to position [1547, 0]
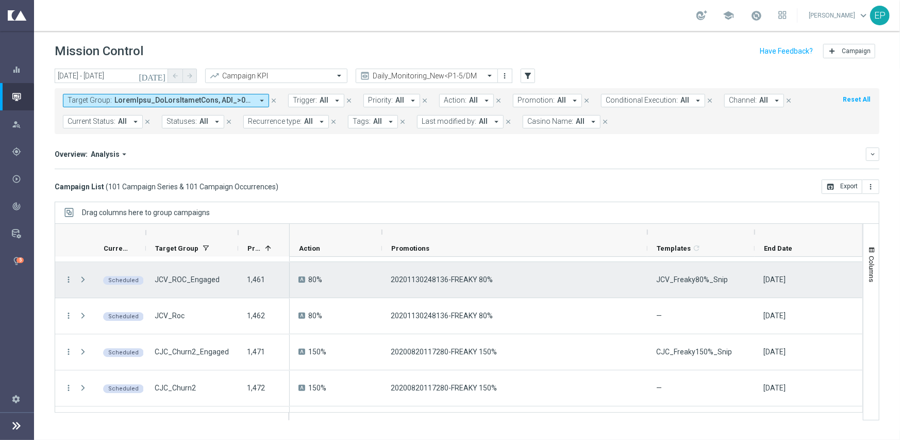
click at [696, 283] on span "JCV_Freaky80%_Snip" at bounding box center [692, 279] width 72 height 9
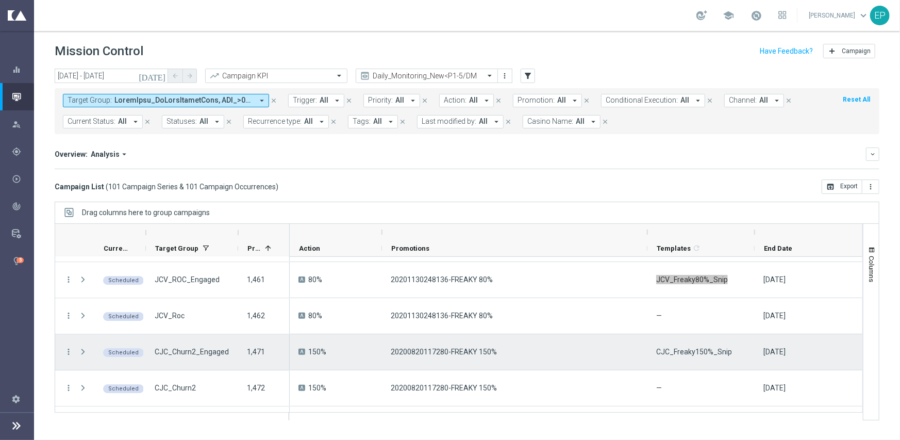
scroll to position [1598, 0]
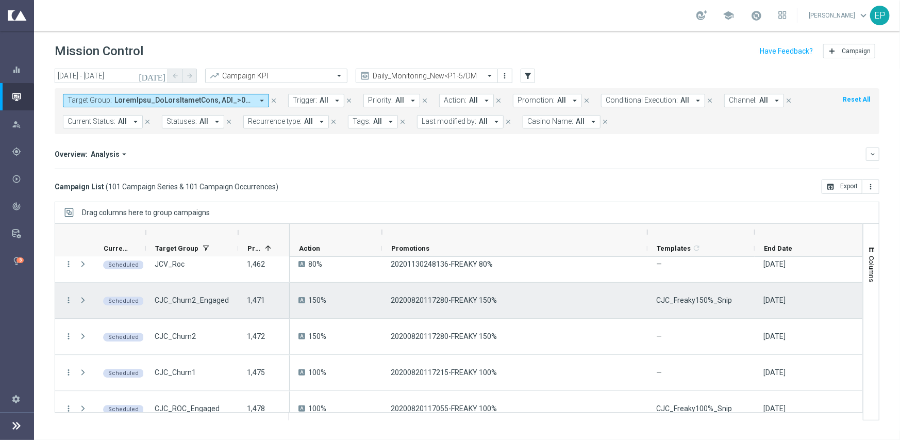
click at [699, 298] on span "CJC_Freaky150%_Snip" at bounding box center [694, 299] width 76 height 9
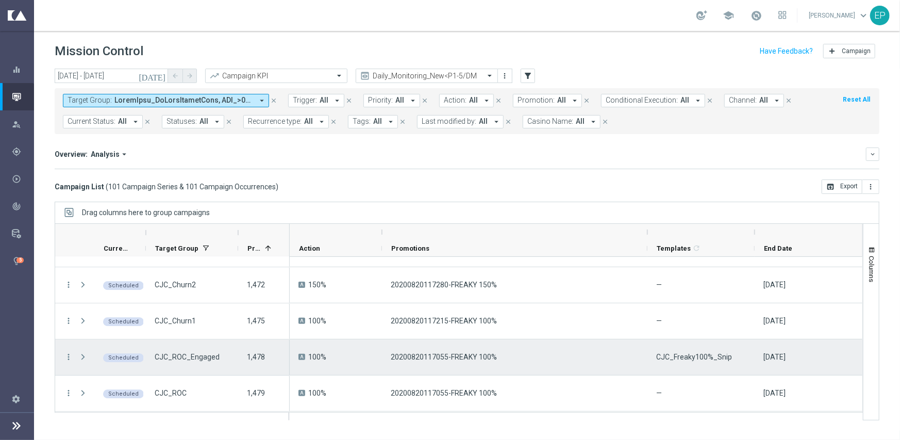
scroll to position [1701, 0]
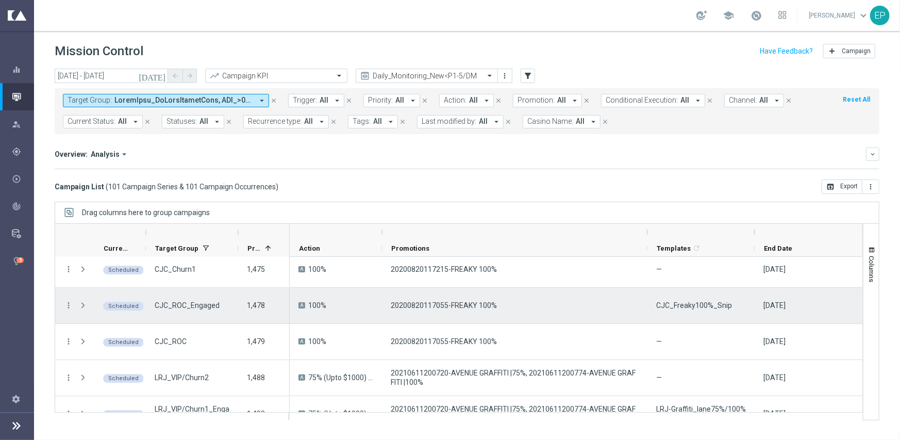
click at [668, 305] on span "CJC_Freaky100%_Snip" at bounding box center [694, 305] width 76 height 9
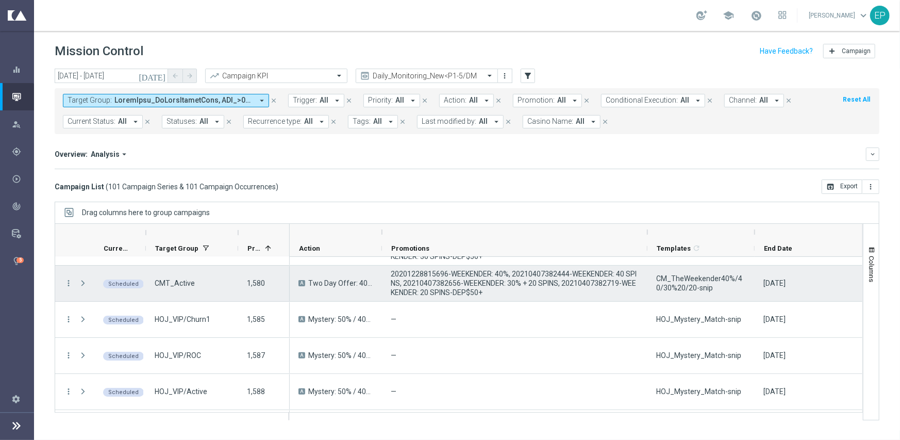
scroll to position [2578, 0]
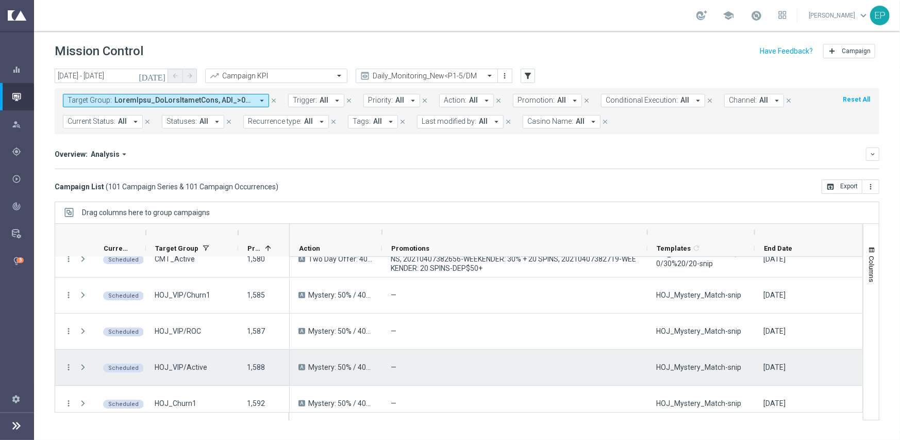
click at [707, 367] on span "HOJ_Mystery_Match-snip" at bounding box center [698, 366] width 85 height 9
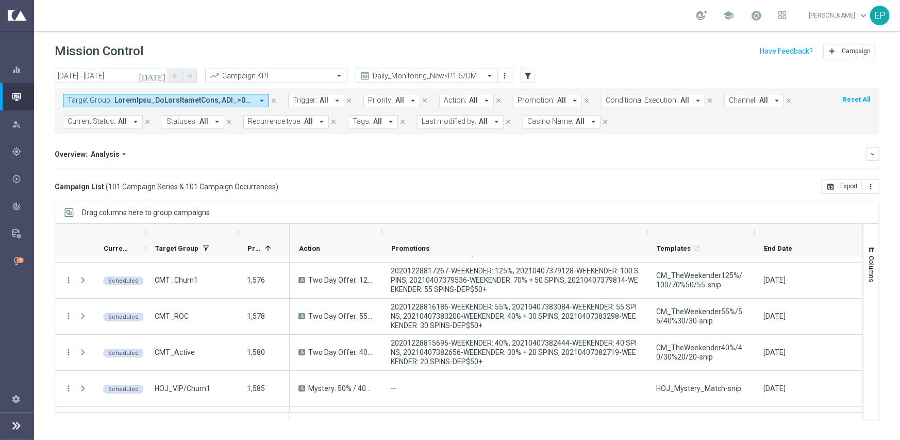
scroll to position [2475, 0]
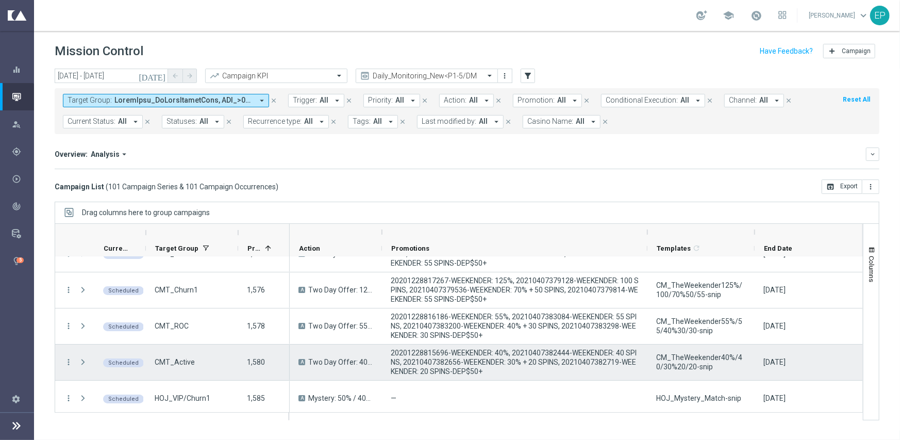
click at [672, 357] on span "CM_TheWeekender40%/40/30%20/20-snip" at bounding box center [701, 362] width 90 height 19
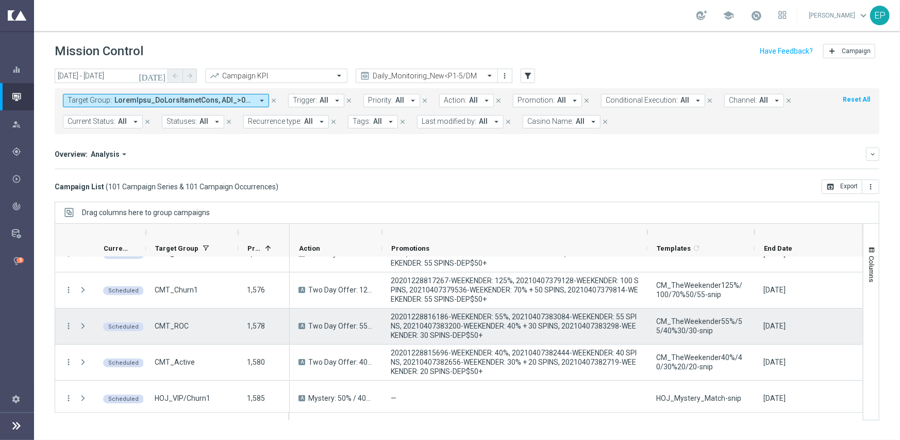
click at [680, 322] on span "CM_TheWeekender55%/55/40%30/30-snip" at bounding box center [701, 326] width 90 height 19
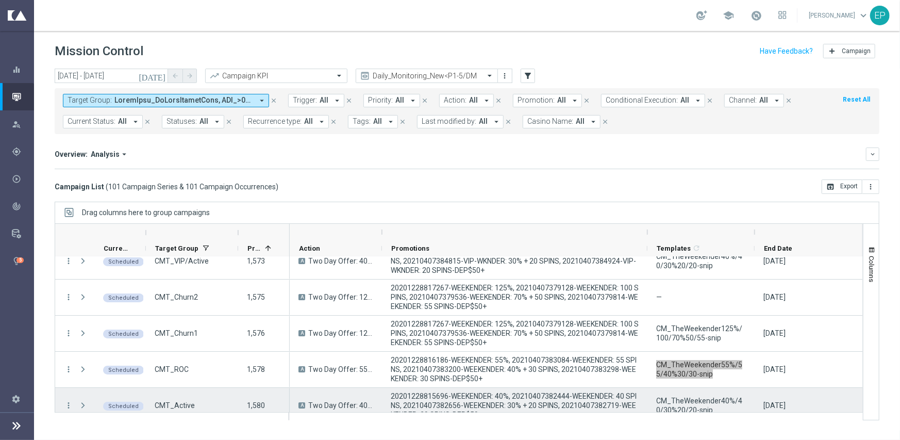
scroll to position [2423, 0]
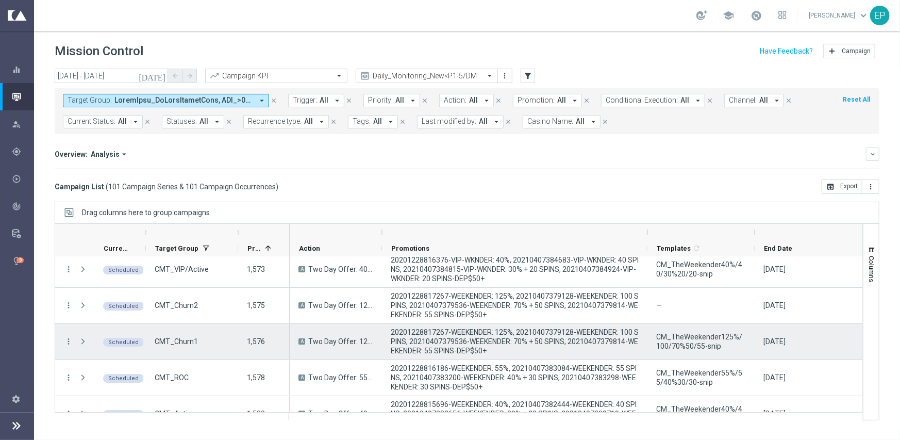
click at [670, 346] on span "CM_TheWeekender125%/100/70%50/55-snip" at bounding box center [701, 341] width 90 height 19
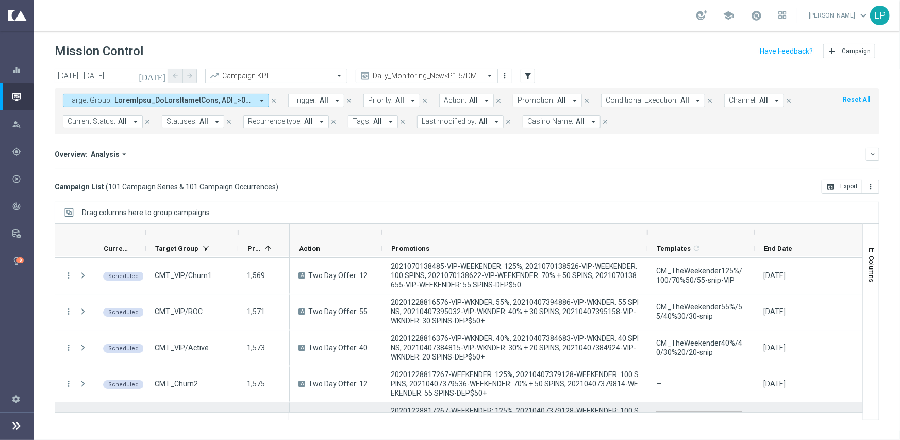
scroll to position [2320, 0]
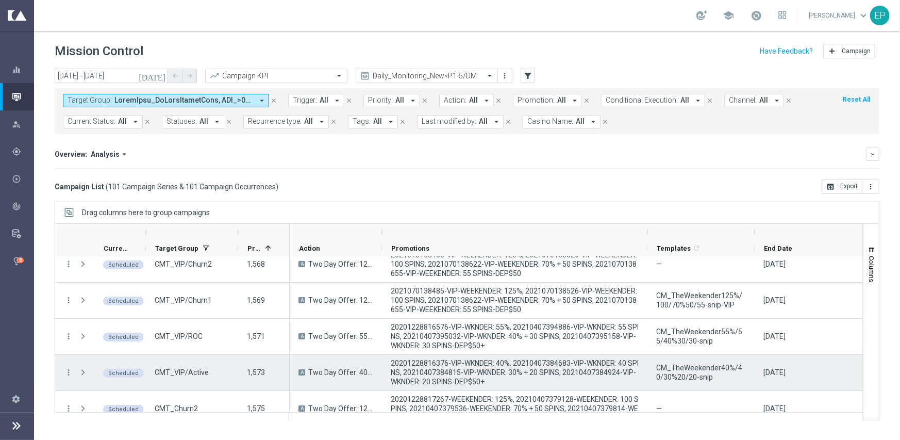
click at [688, 367] on span "CM_TheWeekender40%/40/30%20/20-snip" at bounding box center [701, 372] width 90 height 19
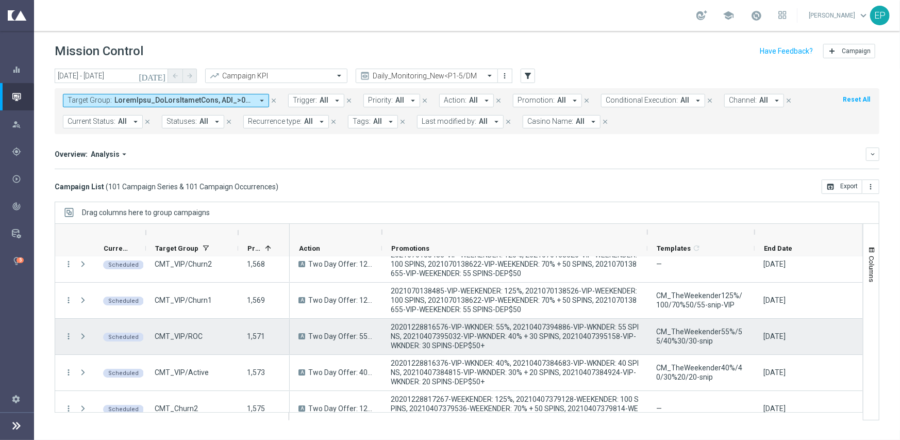
click at [687, 336] on span "CM_TheWeekender55%/55/40%30/30-snip" at bounding box center [701, 336] width 90 height 19
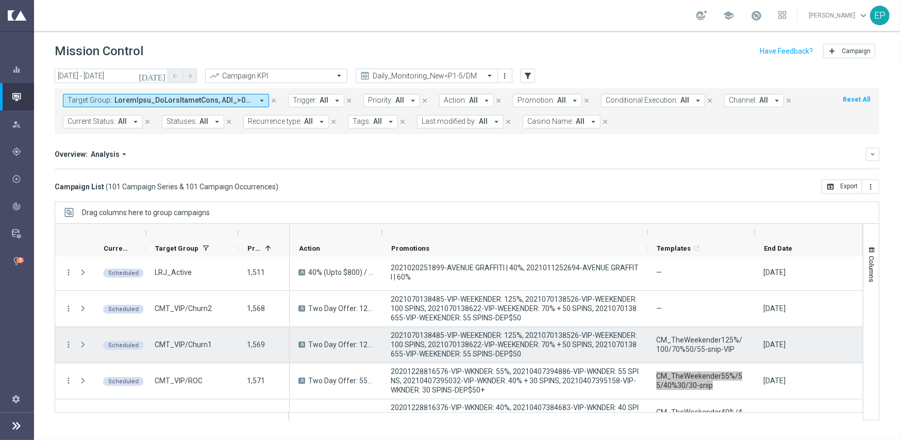
scroll to position [2269, 0]
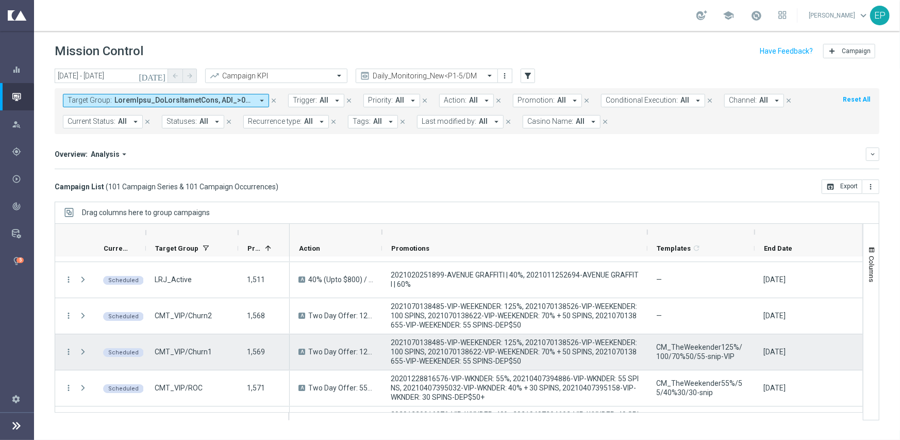
click at [675, 344] on span "CM_TheWeekender125%/100/70%50/55-snip-VIP" at bounding box center [701, 351] width 90 height 19
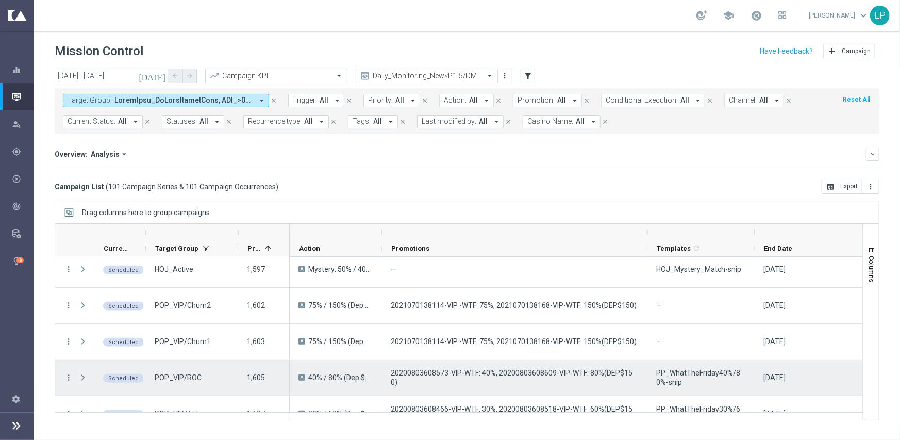
scroll to position [2836, 0]
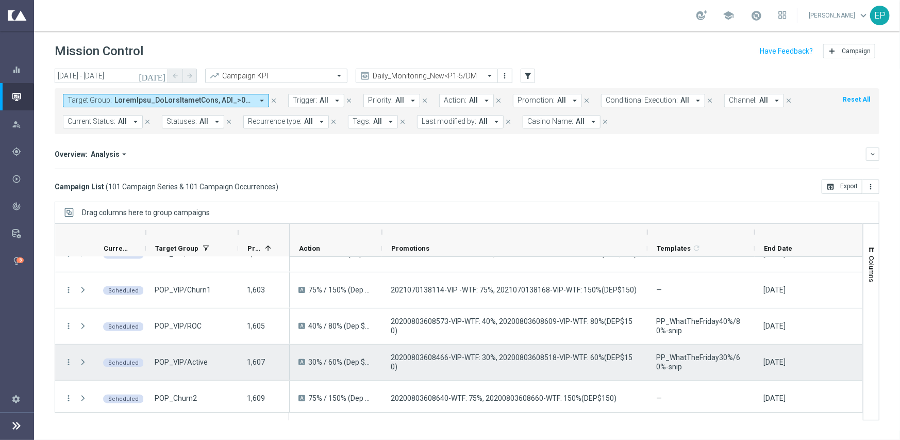
click at [691, 358] on span "PP_WhatTheFriday30%/60%-snip" at bounding box center [701, 362] width 90 height 19
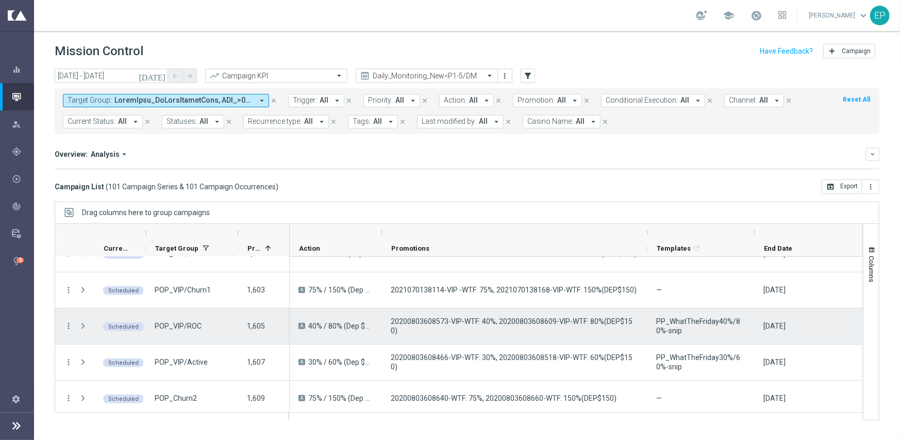
click at [664, 321] on span "PP_WhatTheFriday40%/80%-snip" at bounding box center [701, 326] width 90 height 19
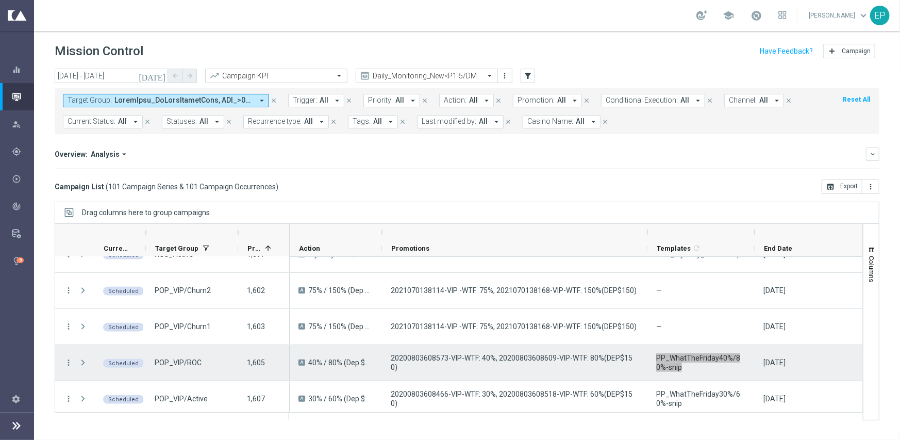
scroll to position [2784, 0]
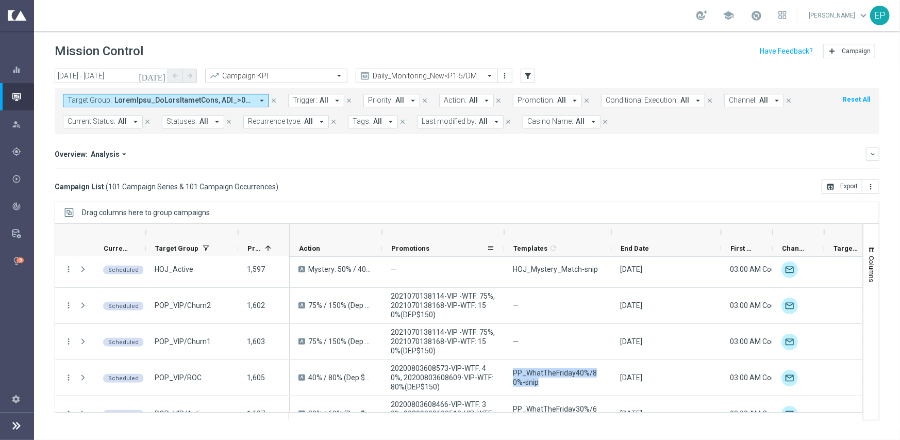
drag, startPoint x: 647, startPoint y: 228, endPoint x: 504, endPoint y: 240, distance: 143.8
click at [504, 240] on div "Action" at bounding box center [866, 240] width 1153 height 33
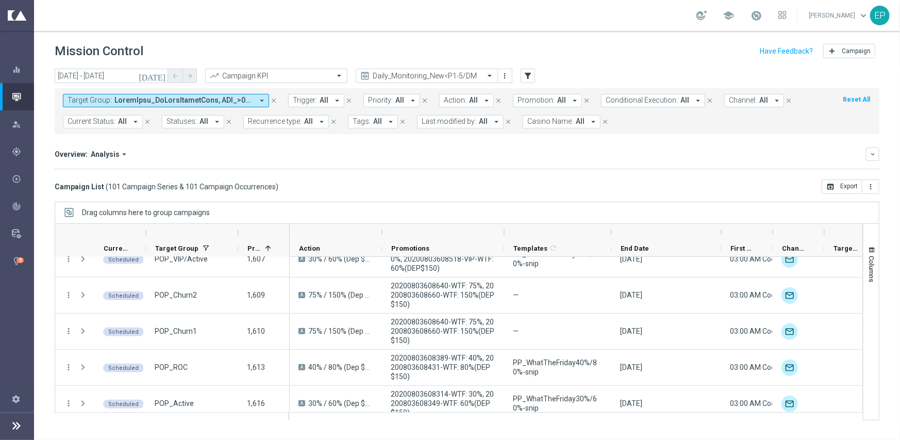
scroll to position [2959, 0]
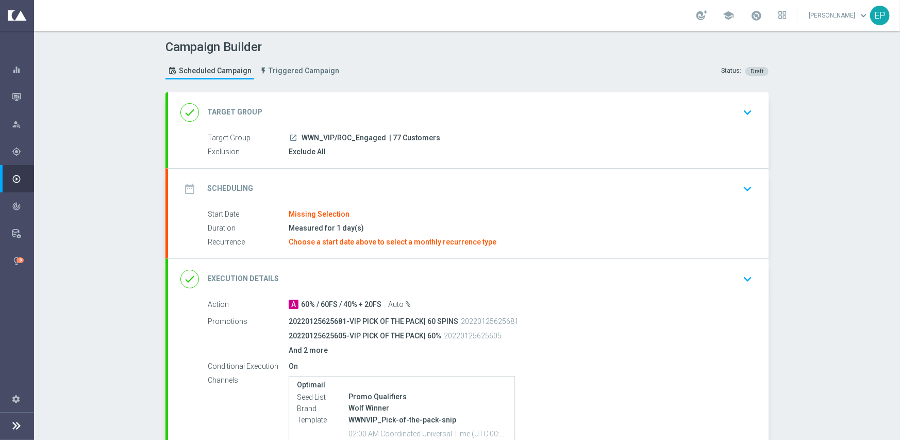
drag, startPoint x: 295, startPoint y: 137, endPoint x: 345, endPoint y: 140, distance: 50.7
click at [345, 140] on div "launch WWN_VIP/ROC_Engaged | 77 Customers" at bounding box center [519, 138] width 460 height 10
click at [370, 100] on div "done Target Group keyboard_arrow_down" at bounding box center [468, 112] width 601 height 40
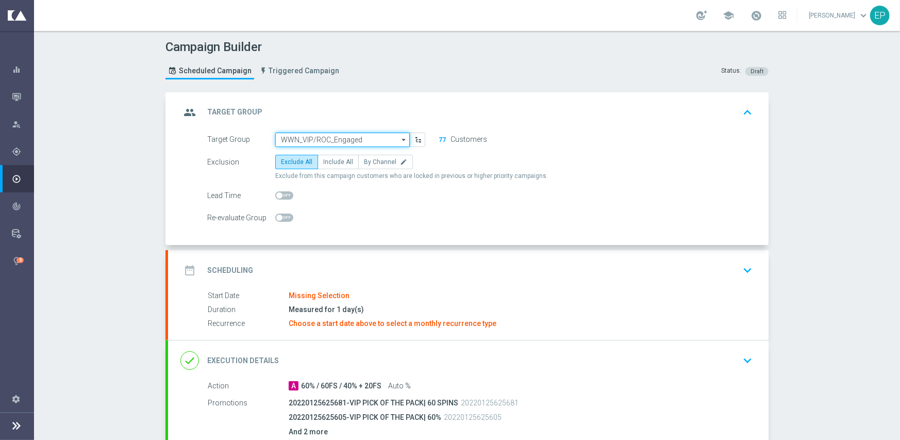
click at [352, 138] on input "WWN_VIP/ROC_Engaged" at bounding box center [342, 140] width 135 height 14
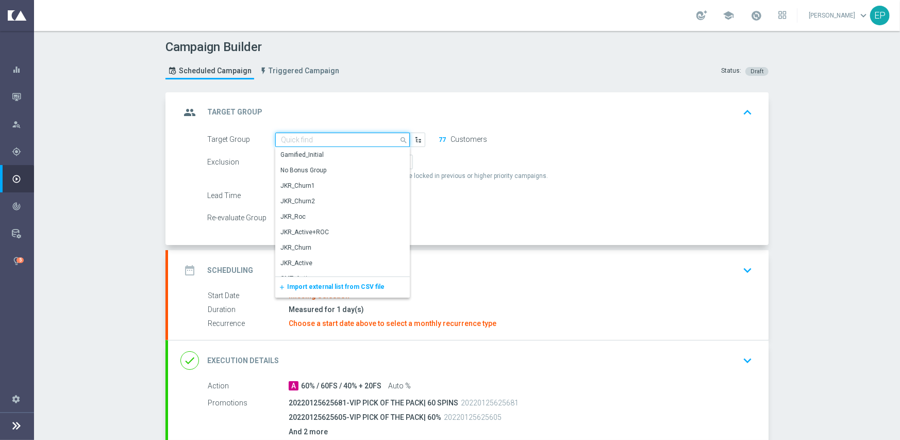
paste input "WWN_VIP/ROC"
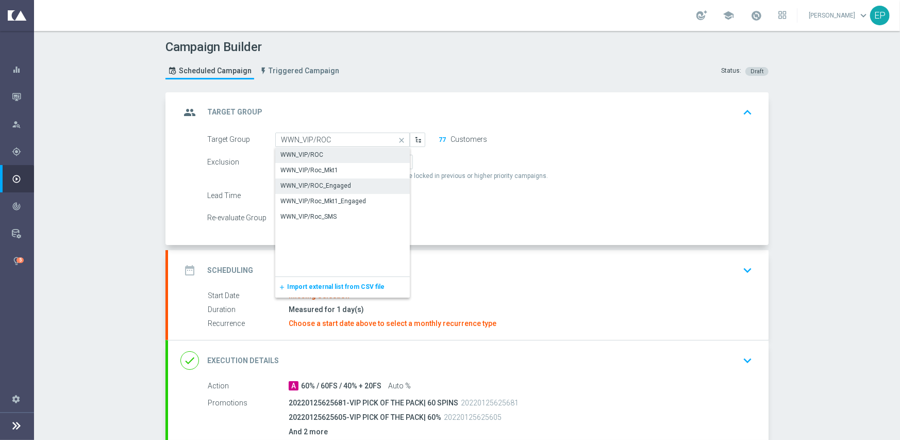
click at [328, 151] on div "WWN_VIP/ROC" at bounding box center [342, 154] width 135 height 14
type input "WWN_VIP/ROC"
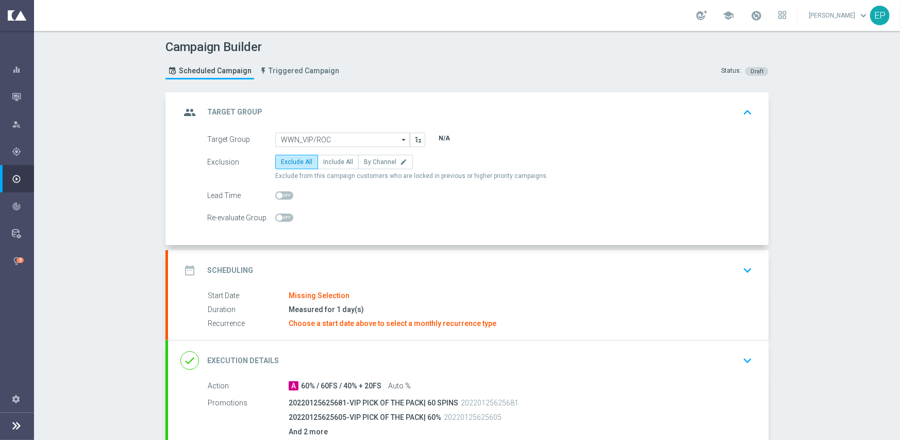
click at [352, 260] on div "date_range Scheduling keyboard_arrow_down" at bounding box center [468, 270] width 576 height 20
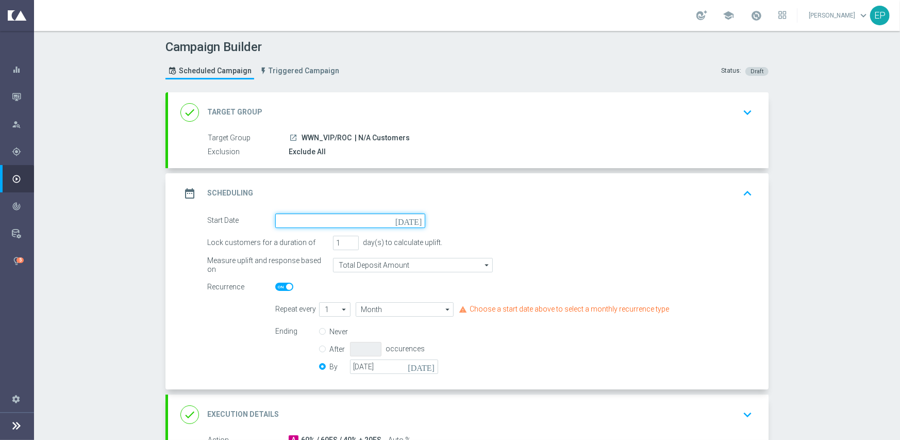
click at [352, 223] on input at bounding box center [350, 220] width 150 height 14
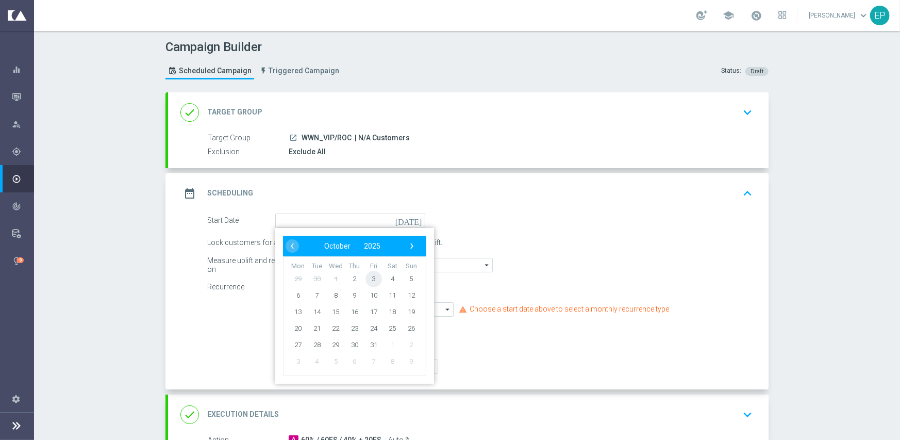
click at [371, 279] on span "3" at bounding box center [374, 278] width 16 height 16
type input "03 Oct 2025"
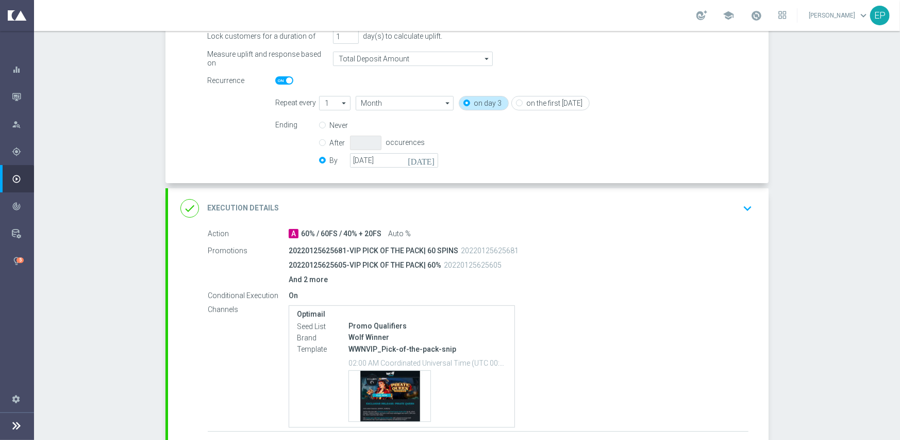
click at [377, 201] on div "done Execution Details keyboard_arrow_down" at bounding box center [468, 208] width 576 height 20
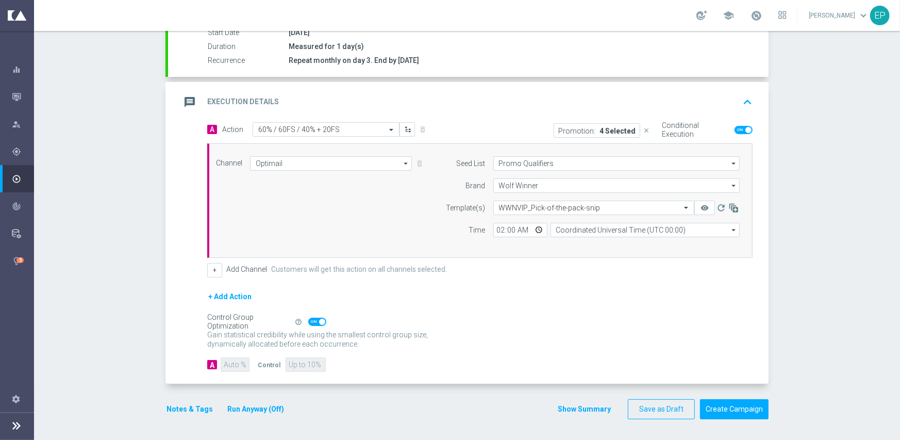
scroll to position [180, 0]
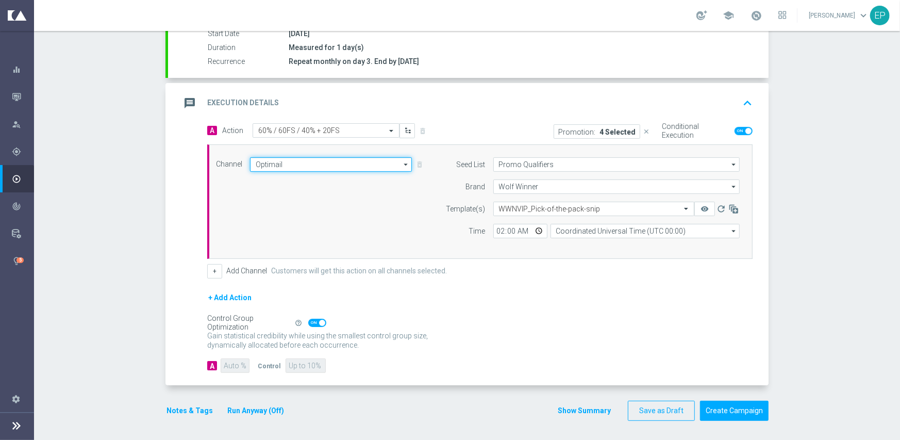
click at [277, 165] on input "Optimail" at bounding box center [331, 164] width 162 height 14
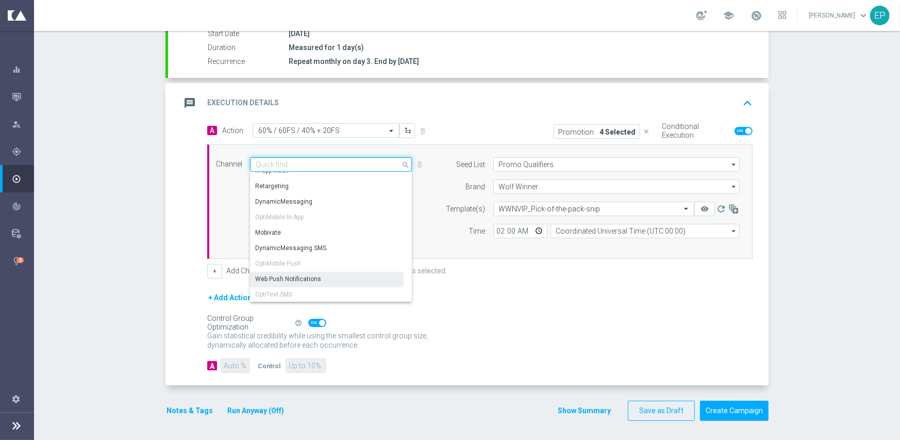
scroll to position [155, 0]
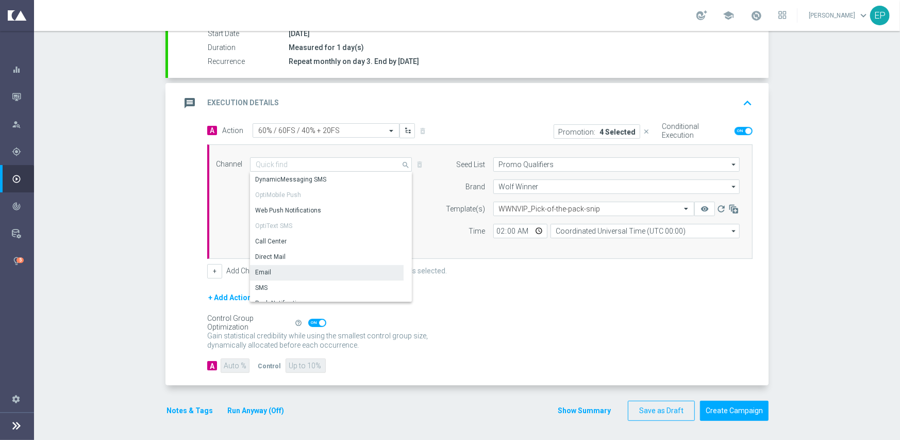
click at [291, 269] on div "Email" at bounding box center [327, 272] width 154 height 14
type input "Email"
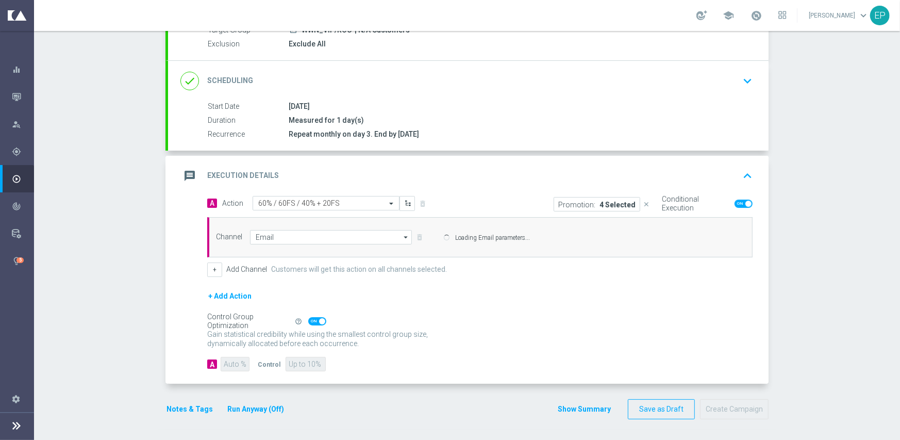
scroll to position [107, 0]
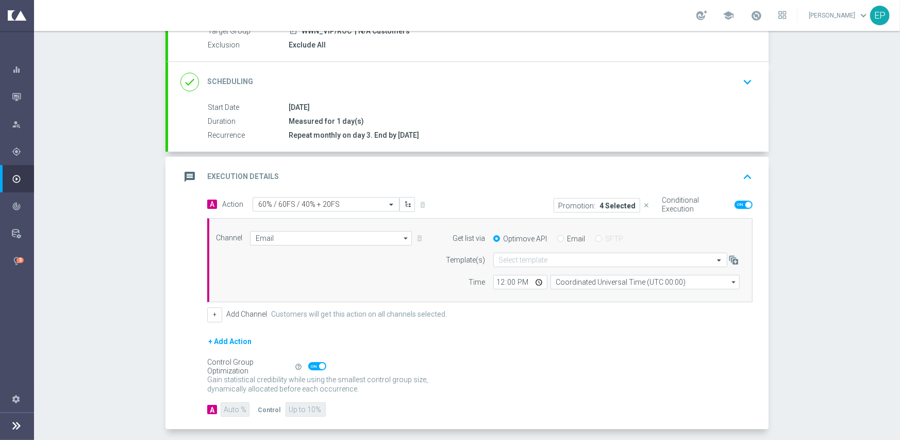
click at [558, 240] on input "Email" at bounding box center [560, 239] width 7 height 7
radio input "true"
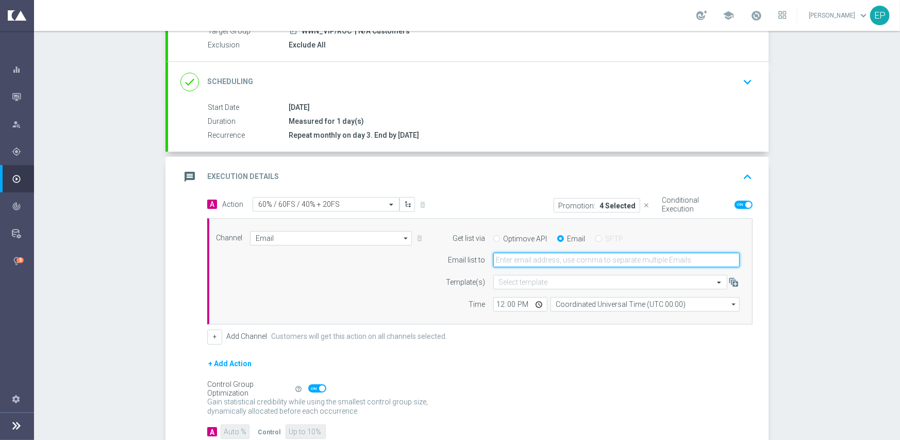
click at [560, 262] on input "email" at bounding box center [616, 260] width 246 height 14
type input "promo@mediamanta.com"
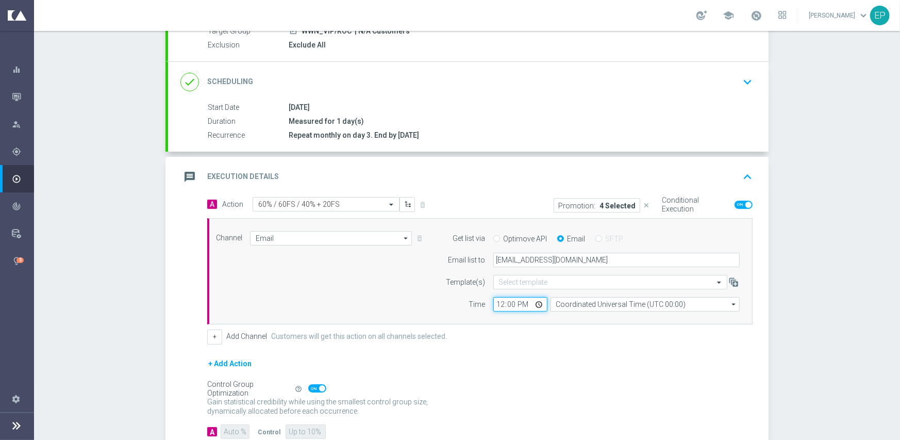
click at [494, 303] on input "12:00" at bounding box center [520, 304] width 54 height 14
type input "02:00"
click at [482, 345] on form "A Action Select action 60% / 60FS / 40% + 20FS delete_forever Promotion: 4 Sele…" at bounding box center [479, 318] width 545 height 242
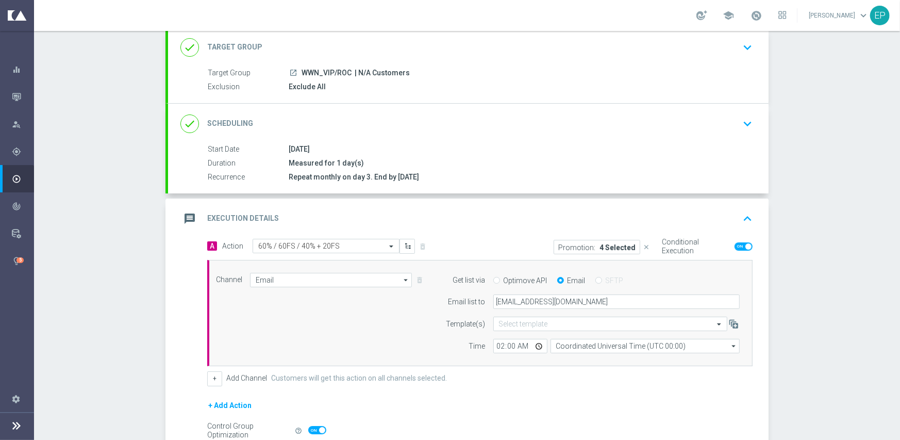
scroll to position [173, 0]
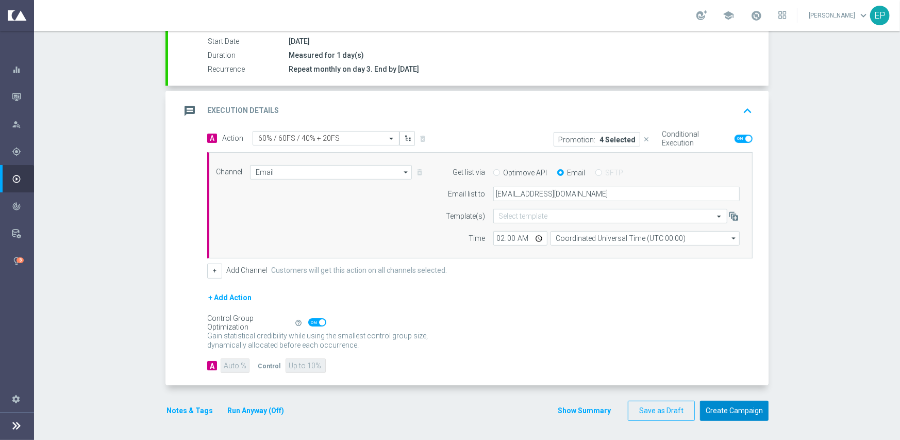
click at [741, 411] on button "Create Campaign" at bounding box center [734, 411] width 69 height 20
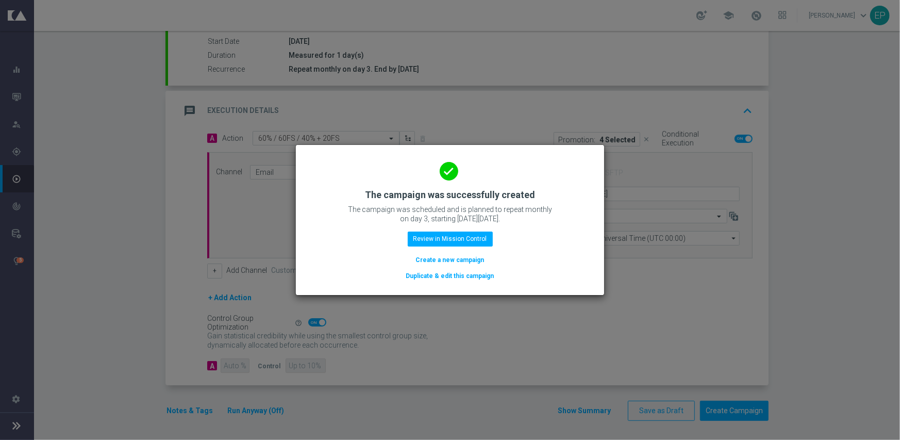
click at [443, 278] on button "Duplicate & edit this campaign" at bounding box center [450, 275] width 90 height 11
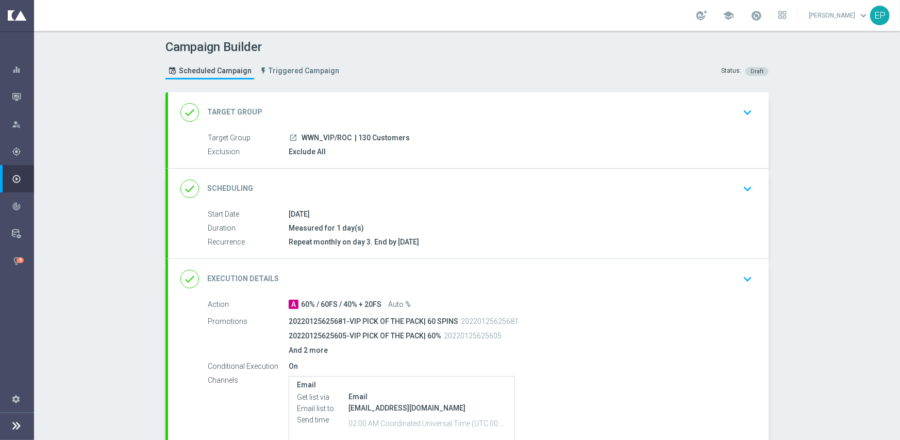
click at [337, 101] on div "done Target Group keyboard_arrow_down" at bounding box center [468, 112] width 601 height 40
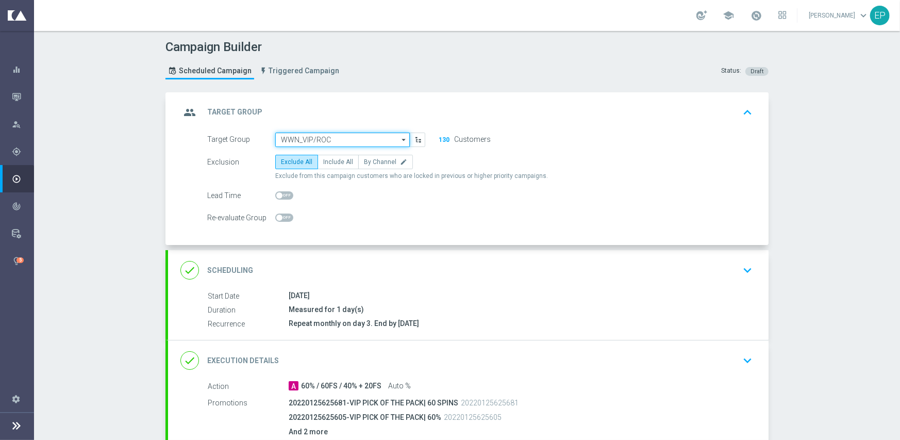
click at [355, 138] on input "WWN_VIP/ROC" at bounding box center [342, 140] width 135 height 14
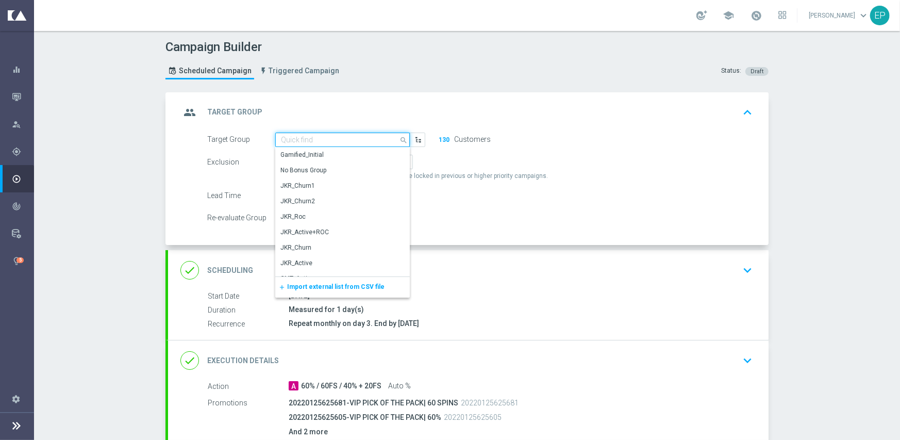
paste input "VIP_ACTIVE"
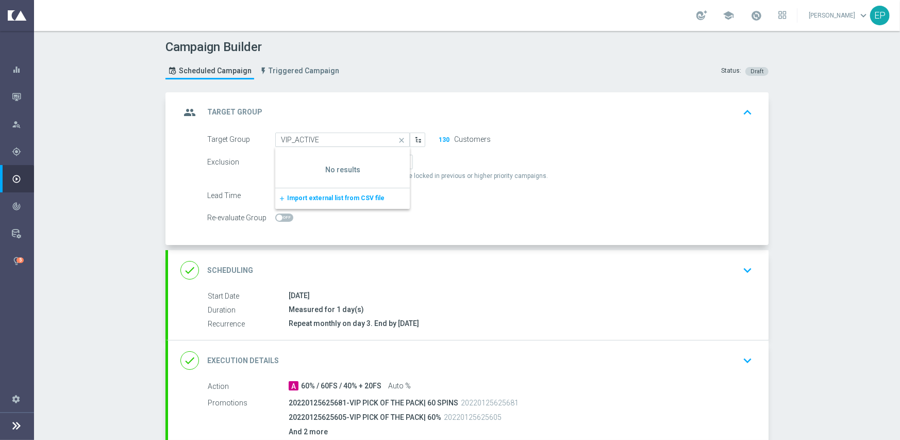
click at [582, 147] on form "Target Group VIP_ACTIVE WWN_VIP/ROC close Show Selected 0 of NaN add" at bounding box center [479, 179] width 545 height 93
type input "WWN_VIP/ROC"
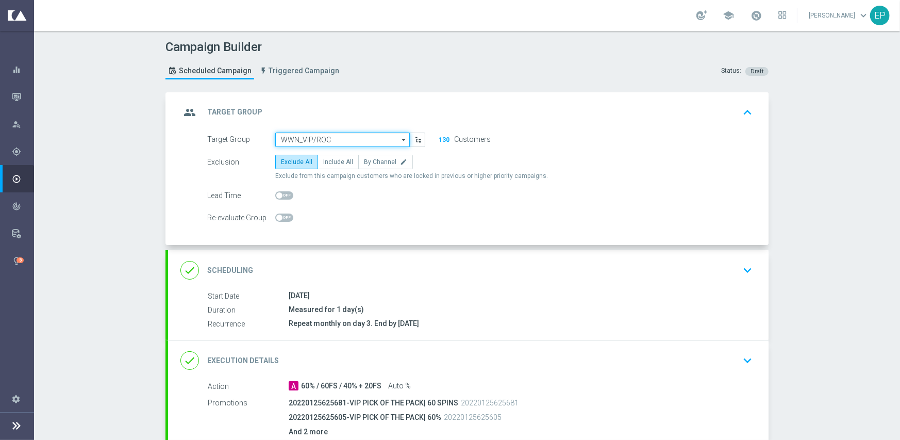
click at [276, 141] on input "WWN_VIP/ROC" at bounding box center [342, 140] width 135 height 14
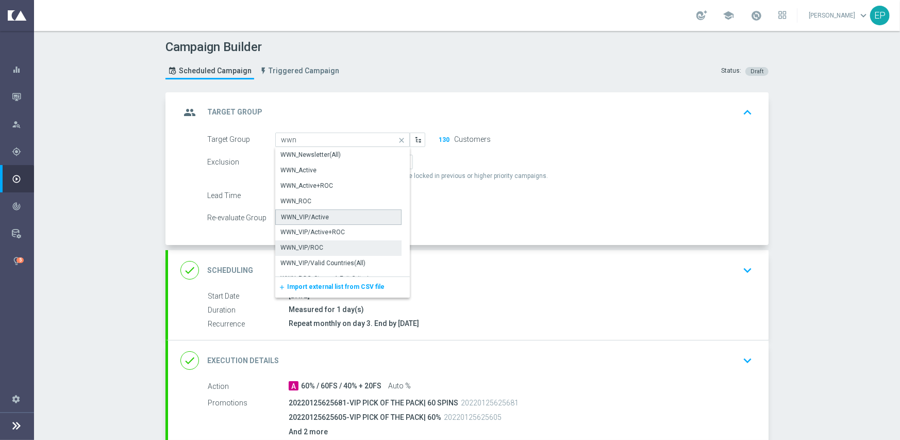
click at [333, 219] on div "WWN_VIP/Active" at bounding box center [338, 216] width 126 height 15
type input "WWN_VIP/Active"
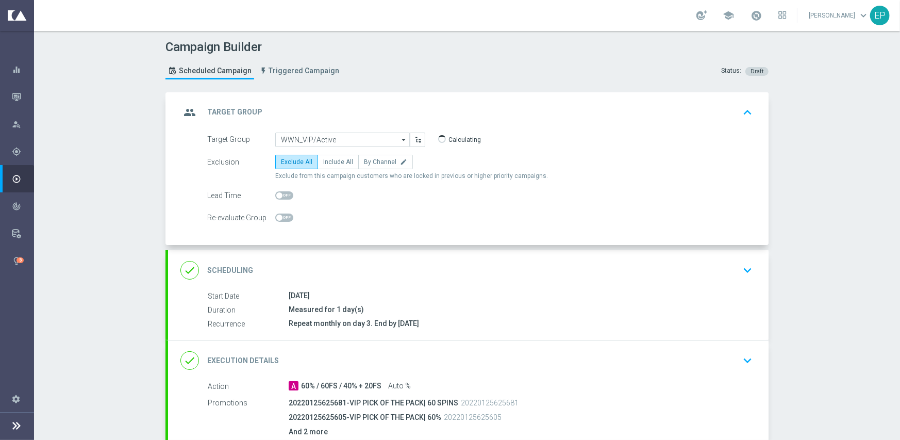
click at [439, 258] on div "done Scheduling keyboard_arrow_down" at bounding box center [468, 270] width 601 height 40
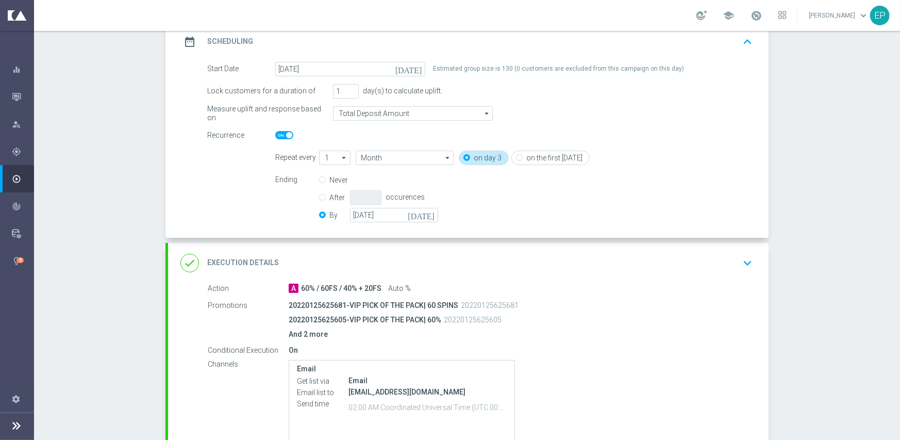
scroll to position [155, 0]
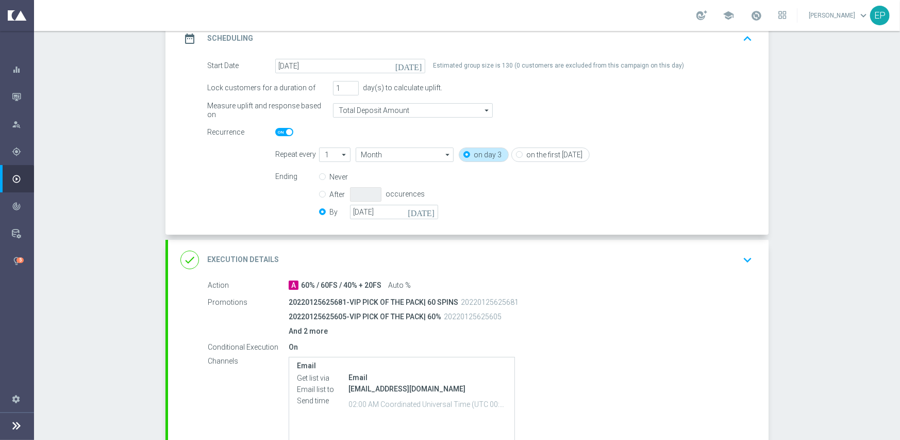
click at [459, 266] on div "done Execution Details keyboard_arrow_down" at bounding box center [468, 260] width 576 height 20
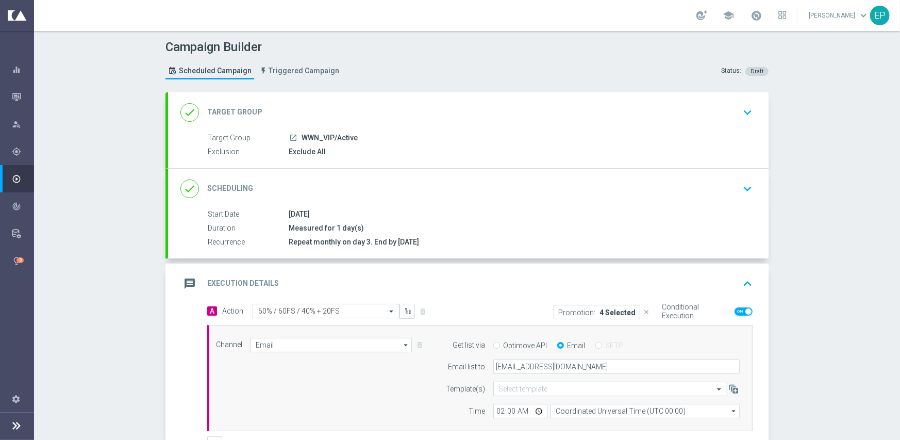
scroll to position [173, 0]
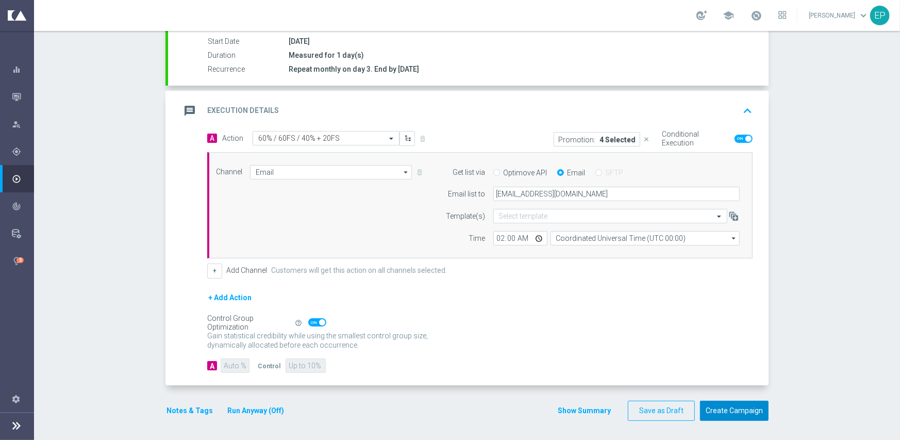
click at [715, 409] on button "Create Campaign" at bounding box center [734, 411] width 69 height 20
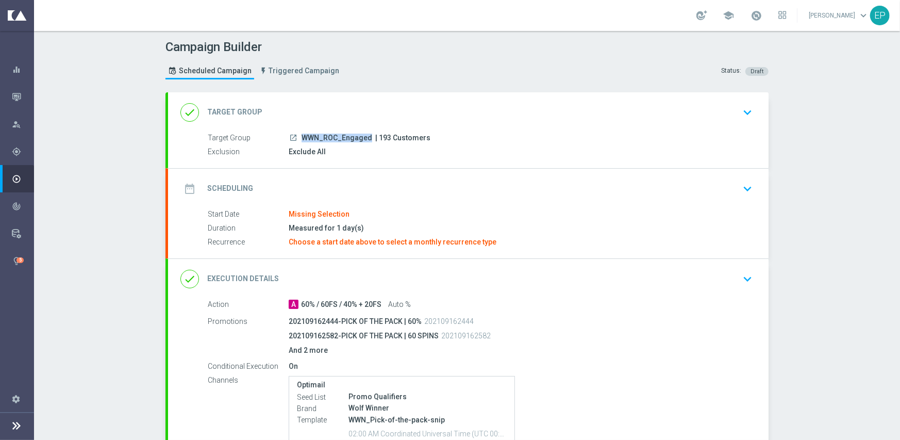
drag, startPoint x: 295, startPoint y: 138, endPoint x: 325, endPoint y: 138, distance: 30.4
click at [325, 138] on div "launch WWN_ROC_Engaged | 193 Customers" at bounding box center [519, 138] width 460 height 10
copy div "WWN_RO"
click at [342, 97] on div "done Target Group keyboard_arrow_down" at bounding box center [468, 112] width 601 height 40
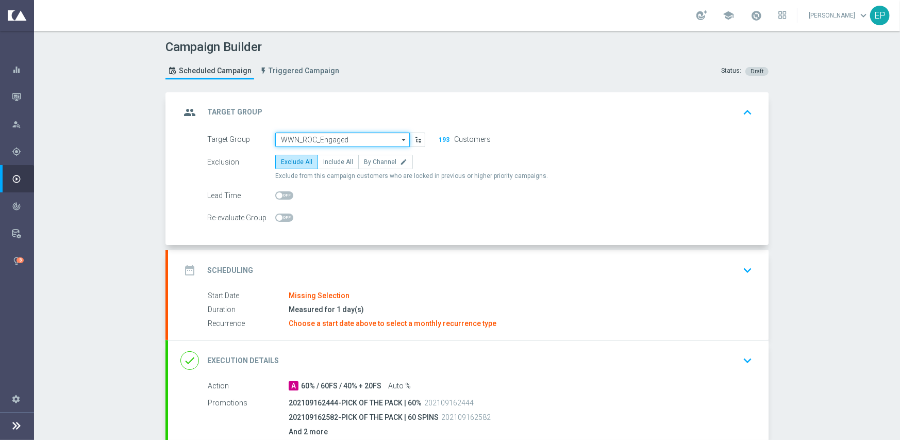
click at [328, 139] on input "WWN_ROC_Engaged" at bounding box center [342, 140] width 135 height 14
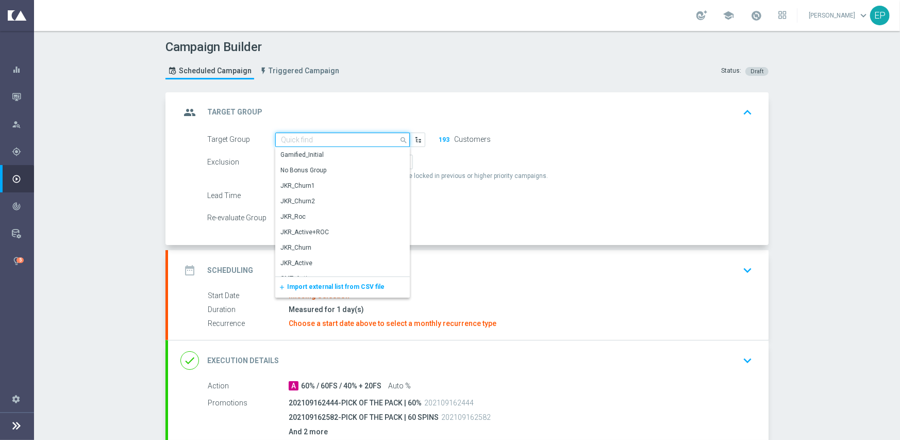
paste input "WWN_RO"
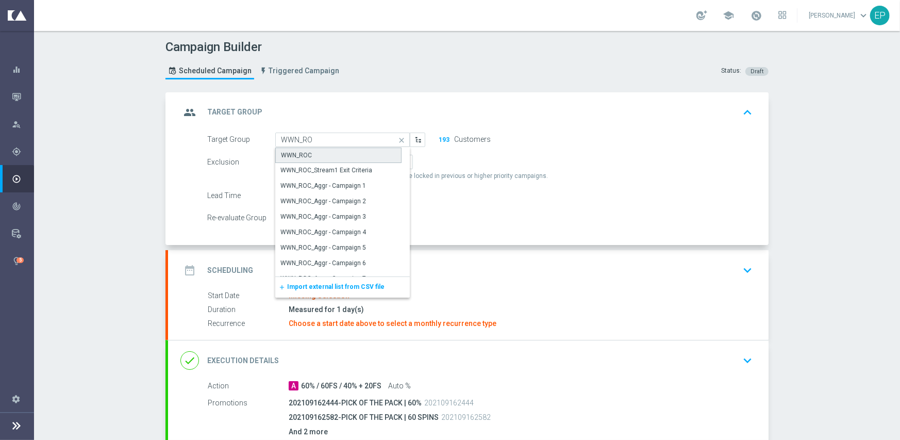
click at [324, 160] on div "WWN_ROC" at bounding box center [338, 154] width 126 height 15
type input "WWN_ROC"
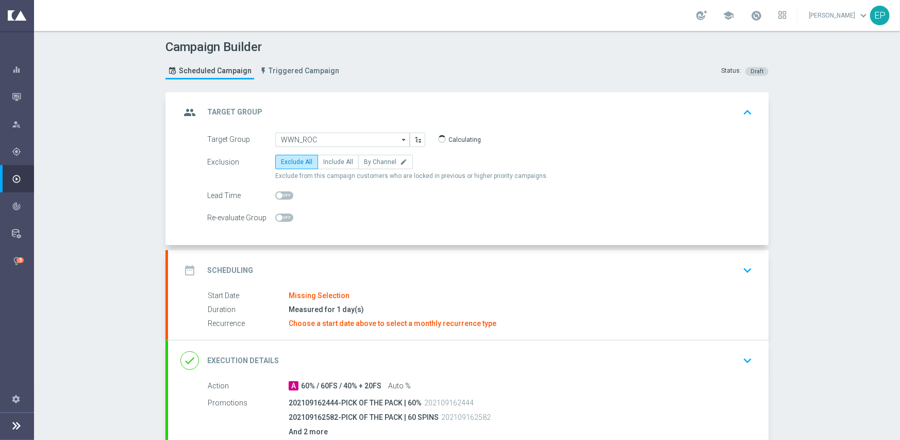
click at [372, 276] on div "date_range Scheduling keyboard_arrow_down" at bounding box center [468, 270] width 576 height 20
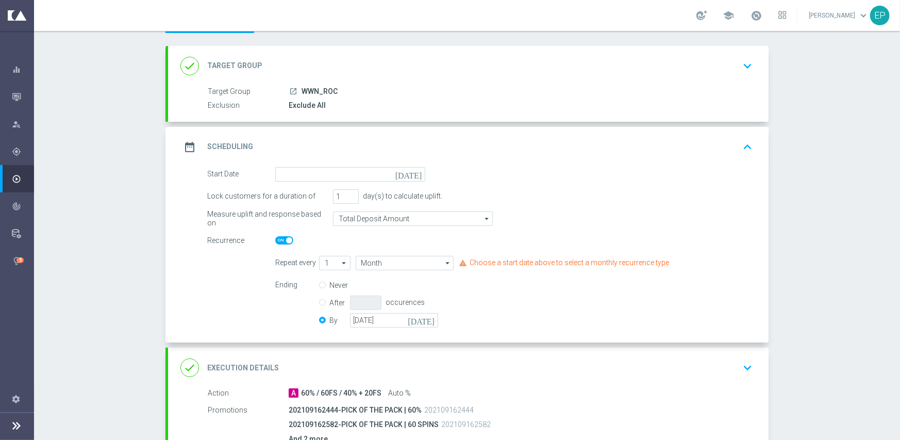
scroll to position [103, 0]
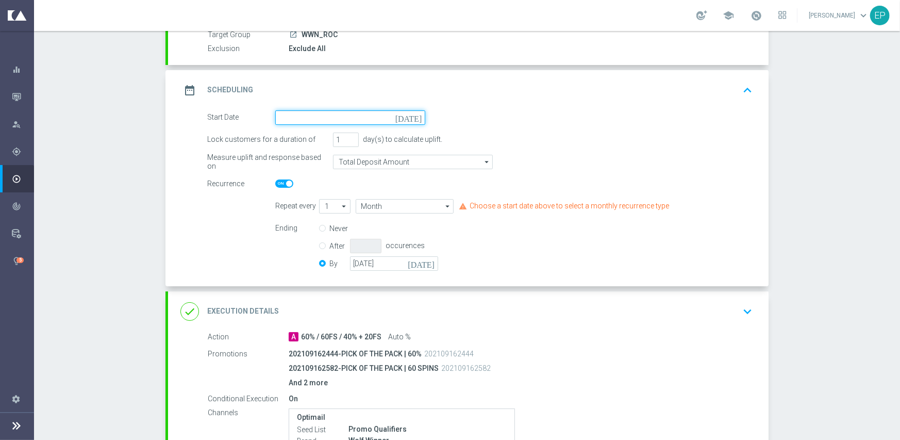
click at [366, 116] on input at bounding box center [350, 117] width 150 height 14
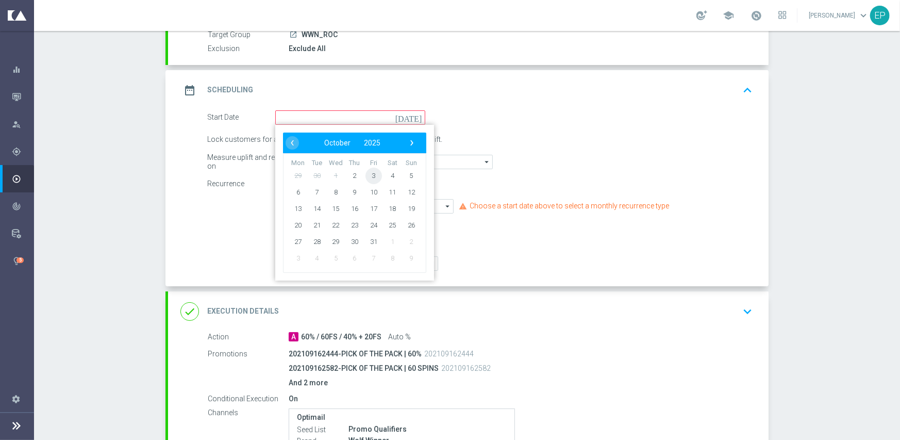
click at [371, 177] on span "3" at bounding box center [374, 175] width 16 height 16
type input "03 Oct 2025"
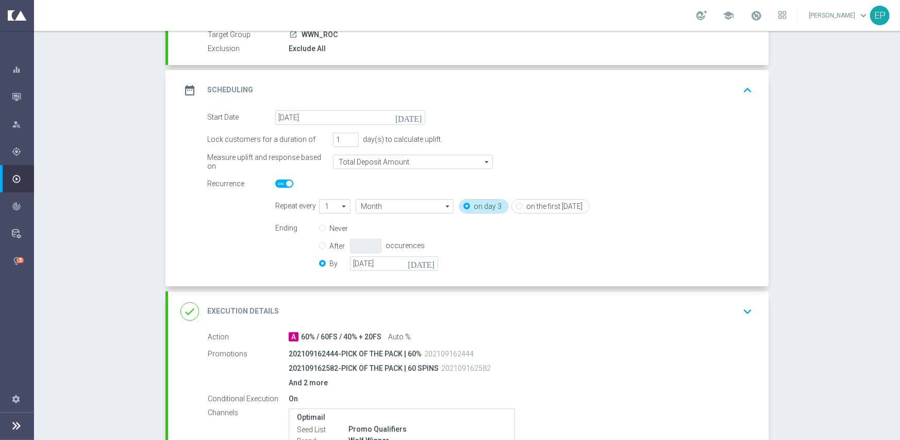
click at [431, 309] on div "done Execution Details keyboard_arrow_down" at bounding box center [468, 312] width 576 height 20
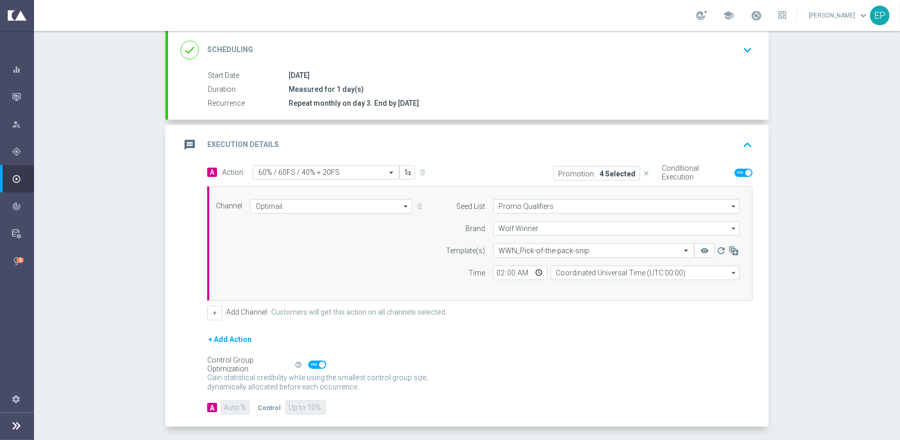
scroll to position [180, 0]
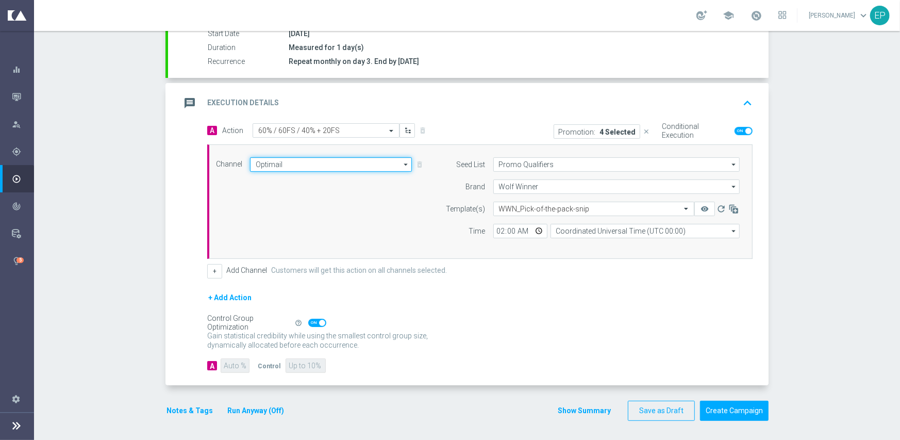
click at [362, 163] on input "Optimail" at bounding box center [331, 164] width 162 height 14
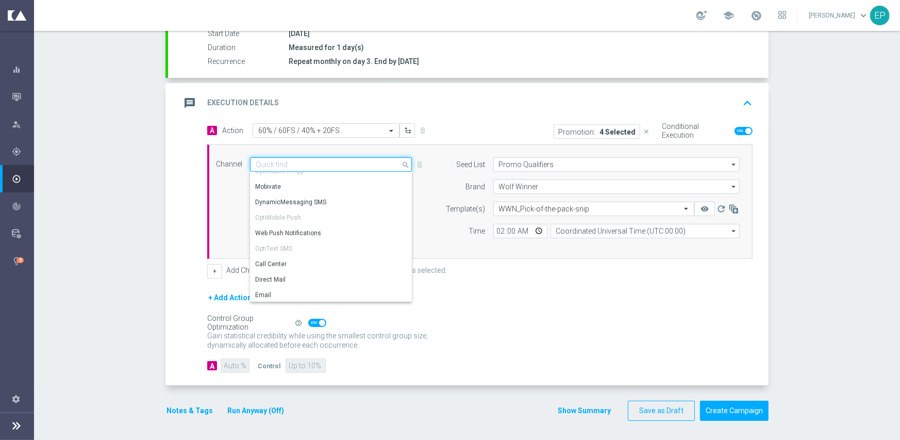
scroll to position [190, 0]
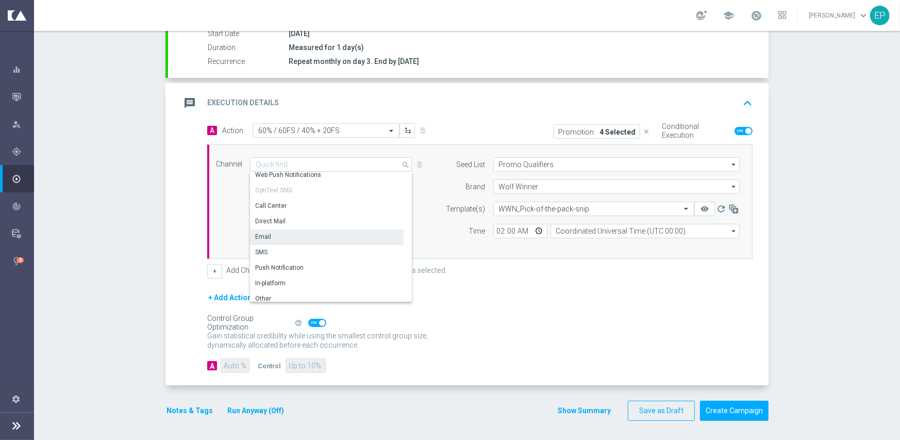
click at [330, 235] on div "Email" at bounding box center [327, 236] width 154 height 14
type input "Email"
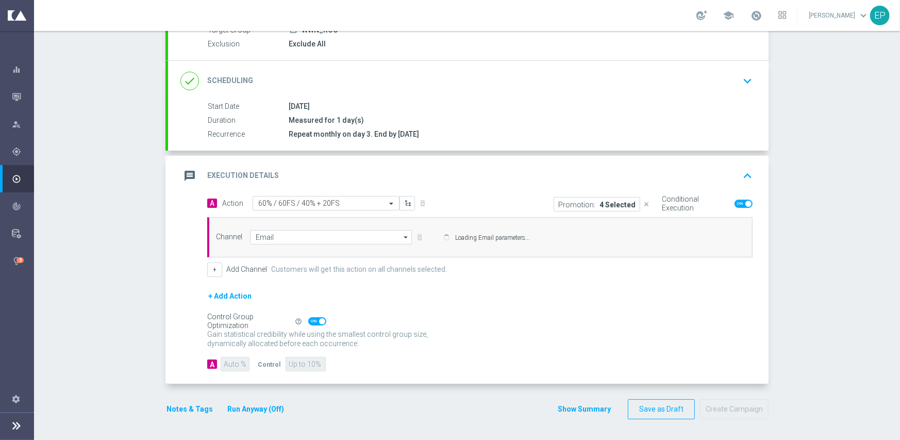
scroll to position [107, 0]
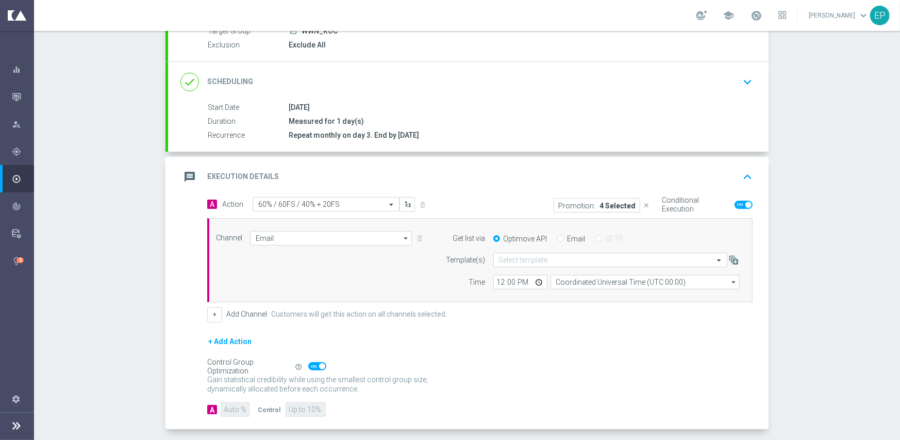
click at [557, 238] on input "Email" at bounding box center [560, 239] width 7 height 7
radio input "true"
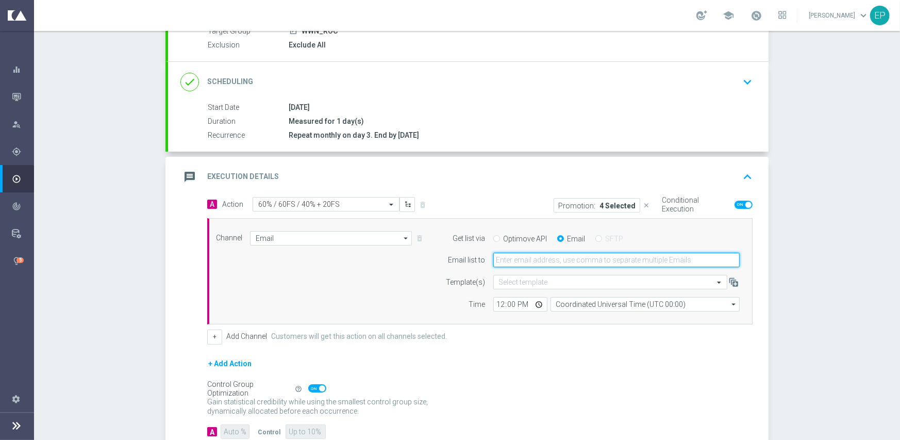
click at [545, 256] on input "email" at bounding box center [616, 260] width 246 height 14
type input "promo@mediamanta.com"
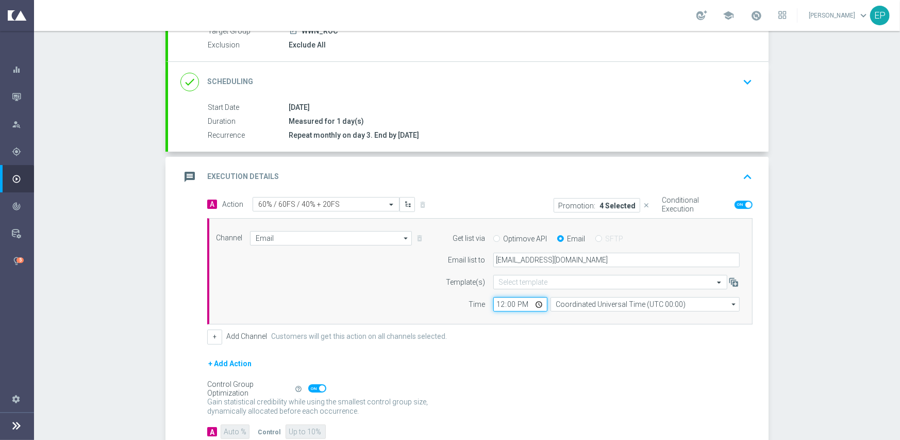
click at [493, 305] on input "12:00" at bounding box center [520, 304] width 54 height 14
type input "02:00"
click at [504, 346] on form "A Action Select action 60% / 60FS / 40% + 20FS delete_forever Promotion: 4 Sele…" at bounding box center [479, 318] width 545 height 242
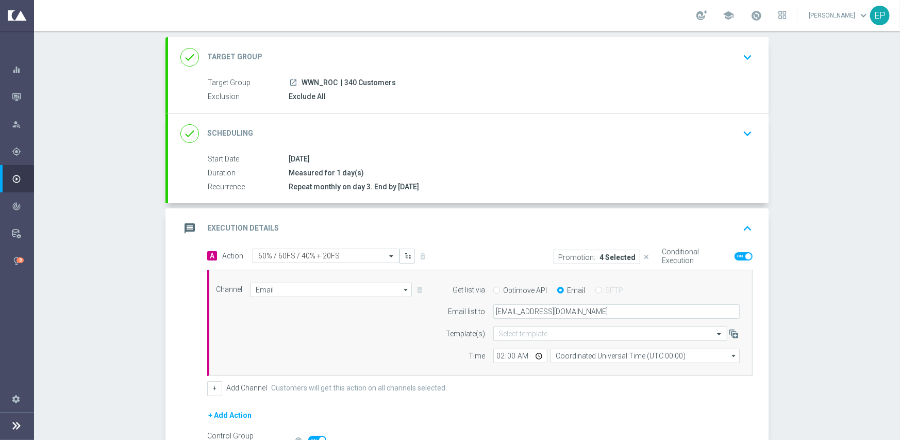
scroll to position [173, 0]
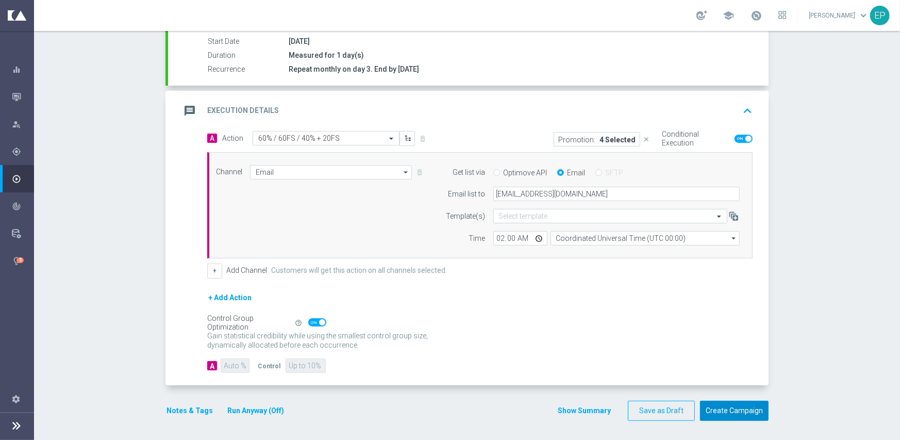
click at [737, 409] on button "Create Campaign" at bounding box center [734, 411] width 69 height 20
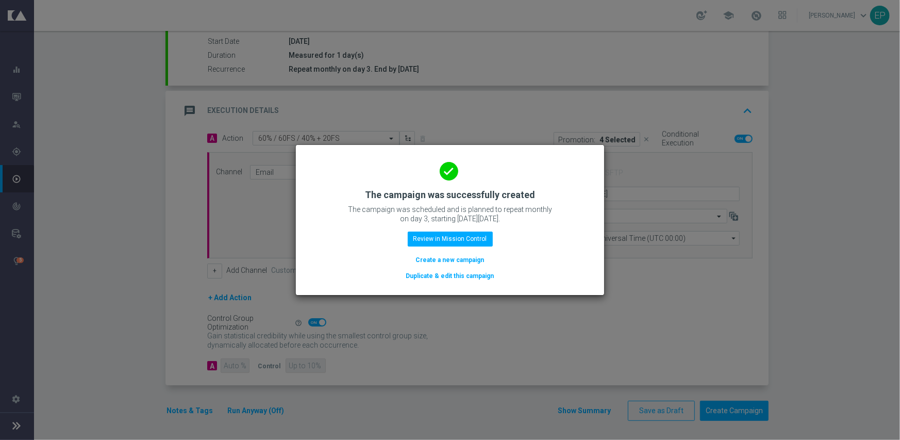
click at [442, 272] on button "Duplicate & edit this campaign" at bounding box center [450, 275] width 90 height 11
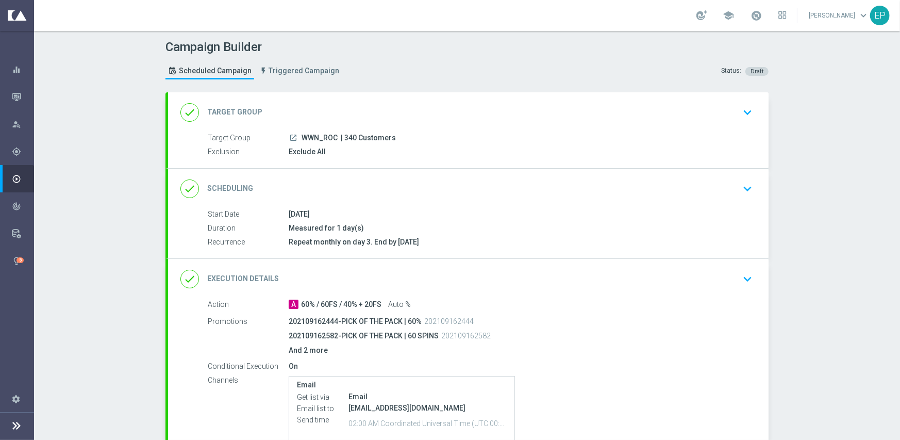
drag, startPoint x: 294, startPoint y: 136, endPoint x: 318, endPoint y: 136, distance: 23.7
click at [318, 136] on div "launch WWN_ROC | 340 Customers" at bounding box center [519, 138] width 460 height 10
copy div "WWN_"
click at [458, 115] on div "done Target Group keyboard_arrow_down" at bounding box center [468, 113] width 576 height 20
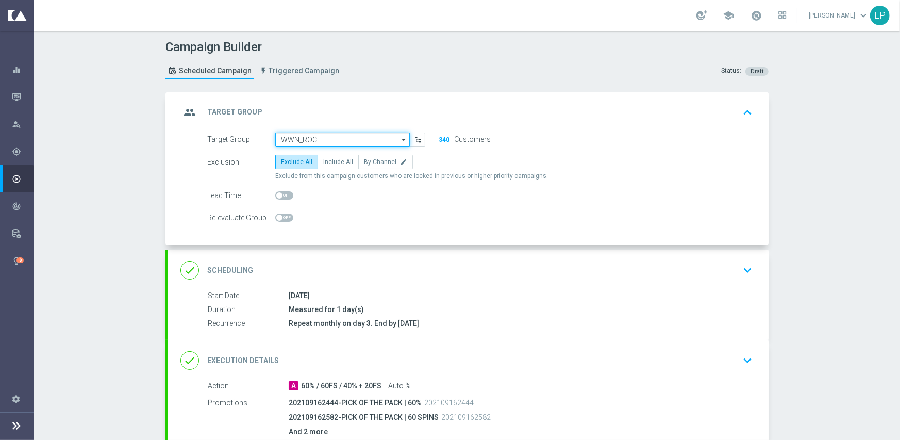
click at [363, 137] on input "WWN_ROC" at bounding box center [342, 140] width 135 height 14
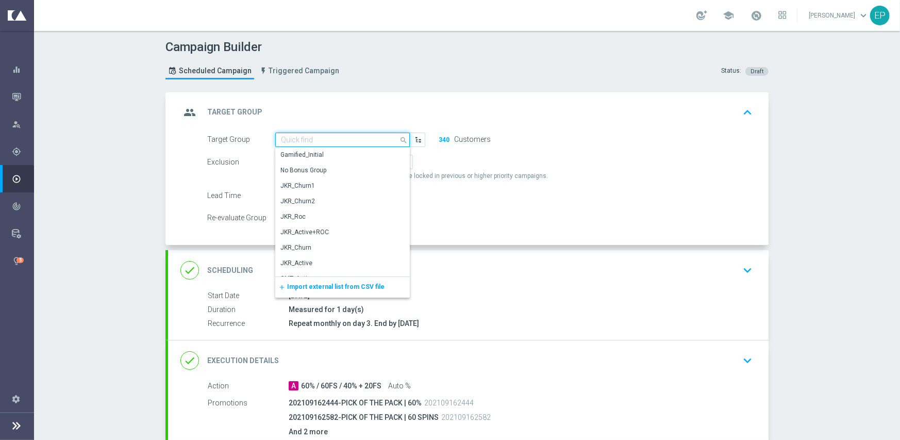
paste input "WWN_"
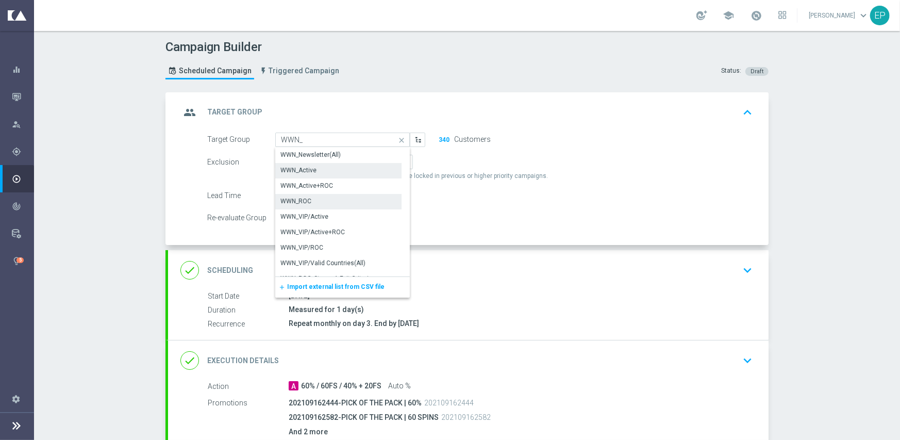
click at [309, 172] on div "WWN_Active" at bounding box center [298, 169] width 36 height 9
type input "WWN_Active"
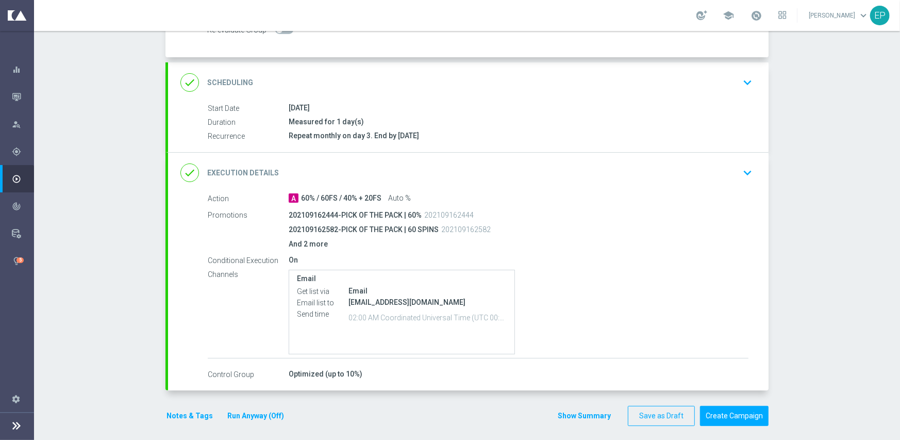
scroll to position [193, 0]
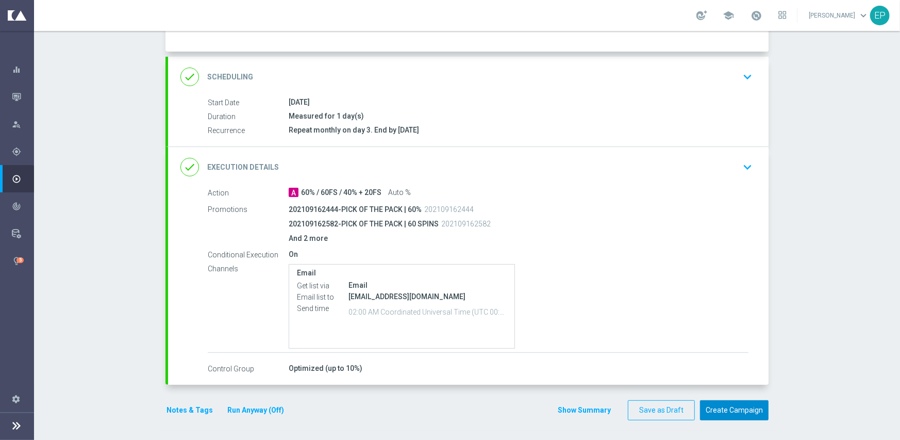
click at [730, 405] on button "Create Campaign" at bounding box center [734, 410] width 69 height 20
